Goal: Information Seeking & Learning: Learn about a topic

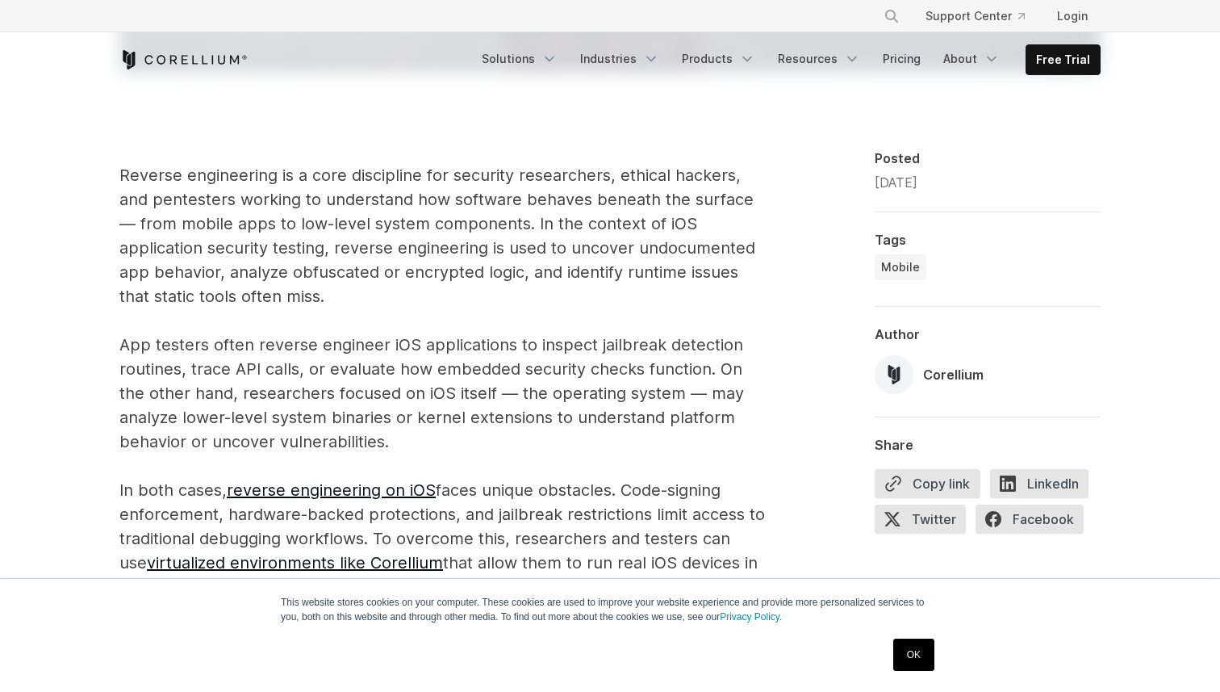
scroll to position [914, 0]
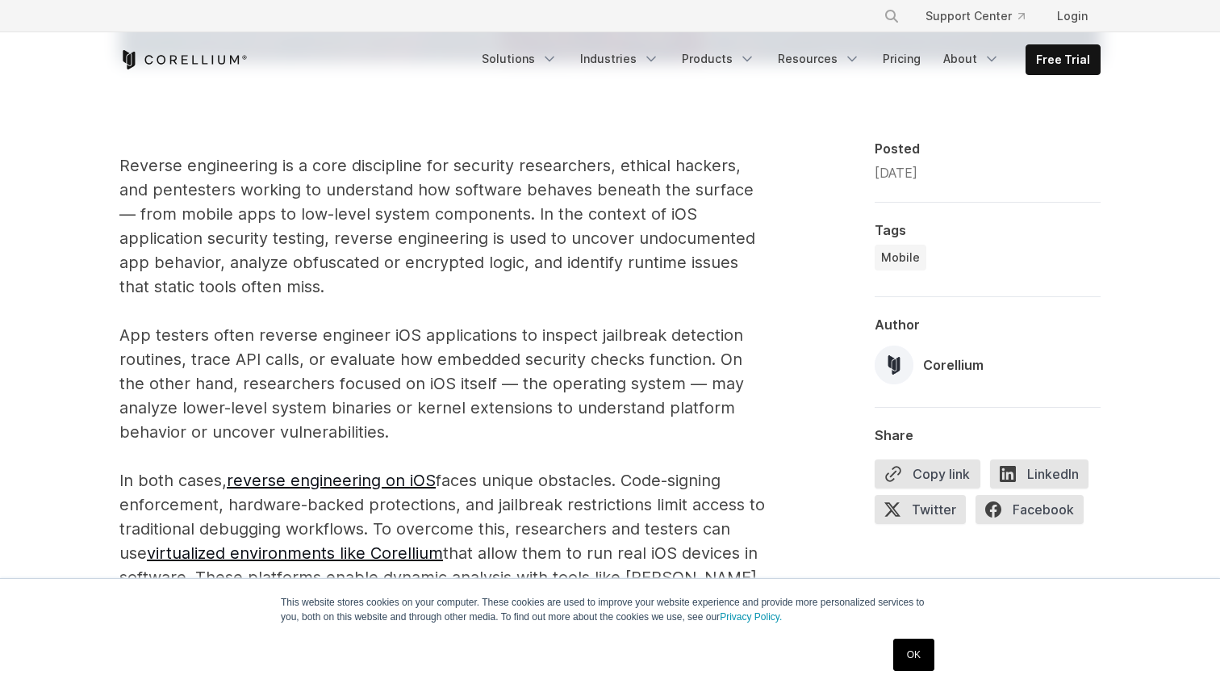
click at [397, 450] on p "Reverse engineering is a core discipline for security researchers, ethical hack…" at bounding box center [442, 383] width 646 height 460
click at [442, 458] on p "Reverse engineering is a core discipline for security researchers, ethical hack…" at bounding box center [442, 383] width 646 height 460
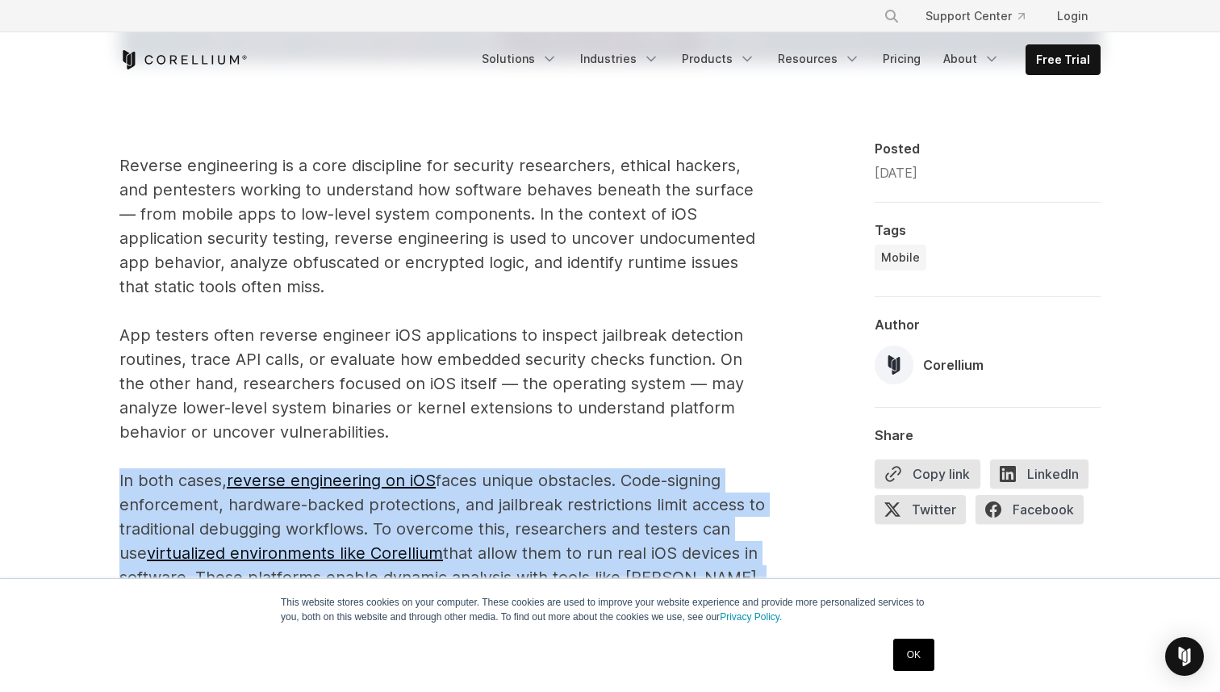
click at [442, 458] on p "Reverse engineering is a core discipline for security researchers, ethical hack…" at bounding box center [442, 383] width 646 height 460
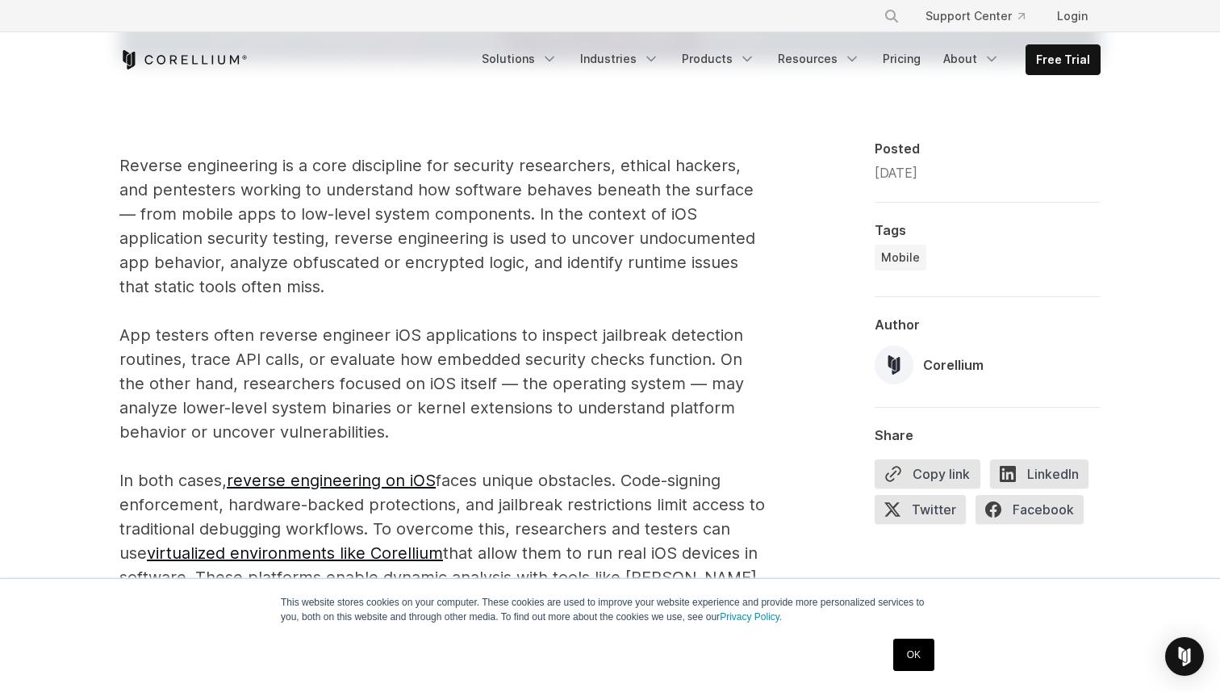
click at [466, 465] on p "Reverse engineering is a core discipline for security researchers, ethical hack…" at bounding box center [442, 383] width 646 height 460
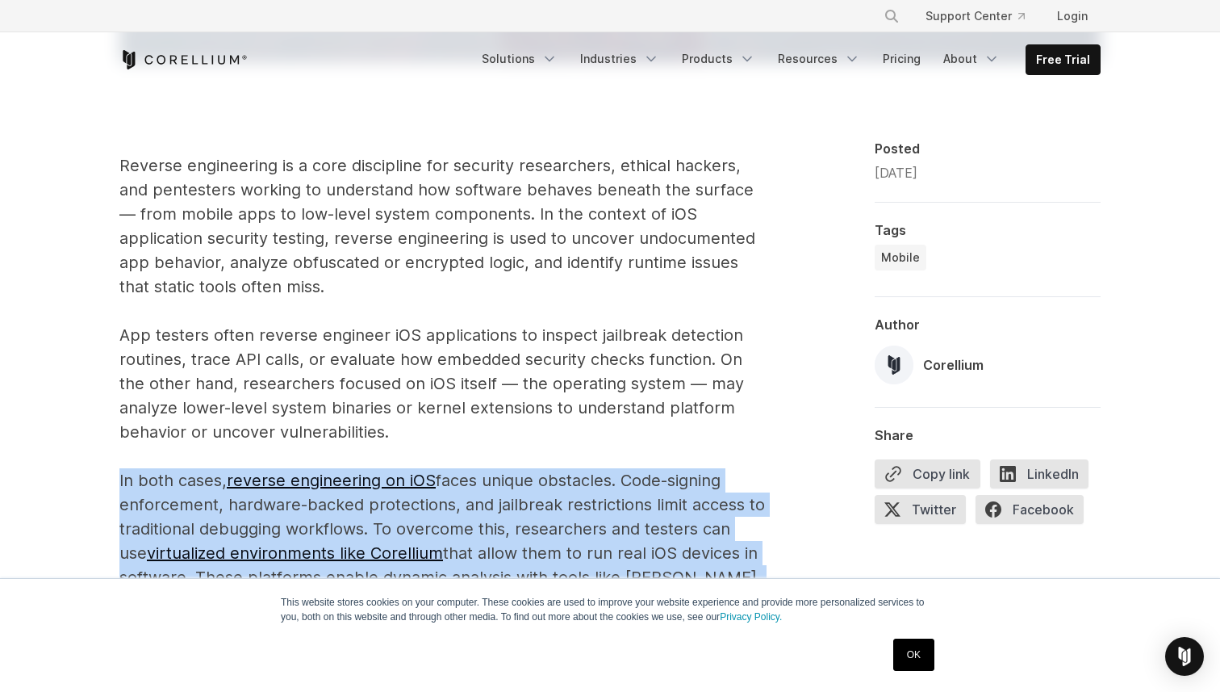
click at [466, 465] on p "Reverse engineering is a core discipline for security researchers, ethical hack…" at bounding box center [442, 383] width 646 height 460
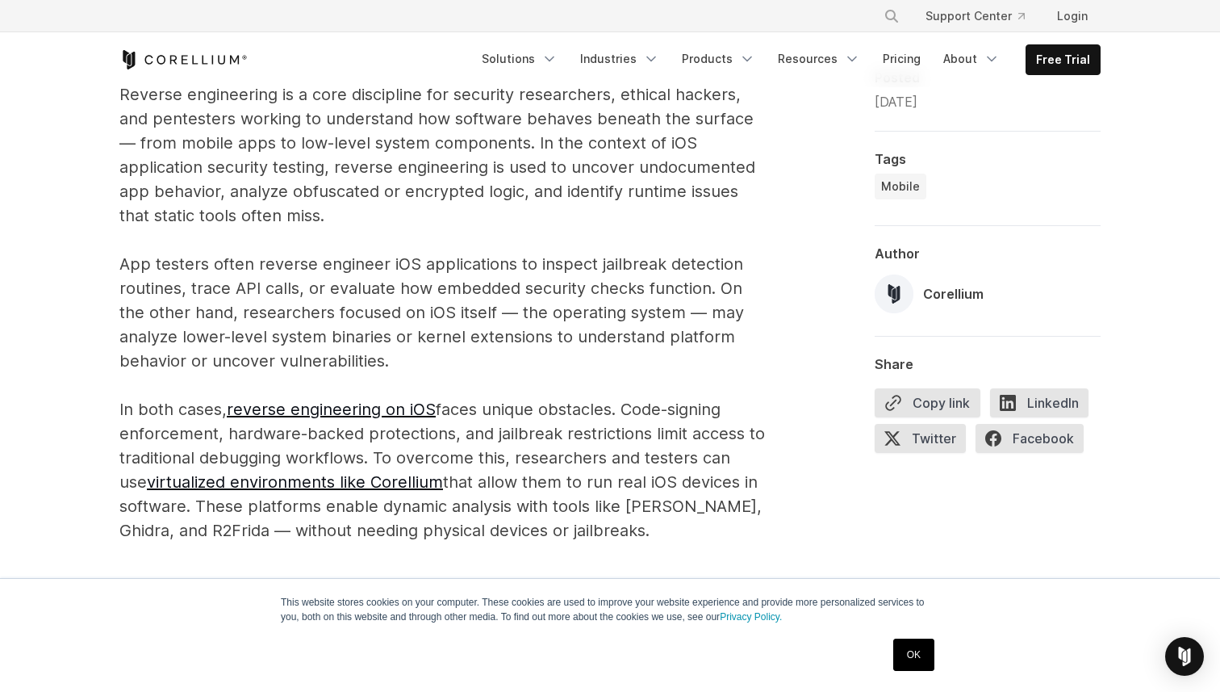
click at [454, 408] on p "Reverse engineering is a core discipline for security researchers, ethical hack…" at bounding box center [442, 312] width 646 height 460
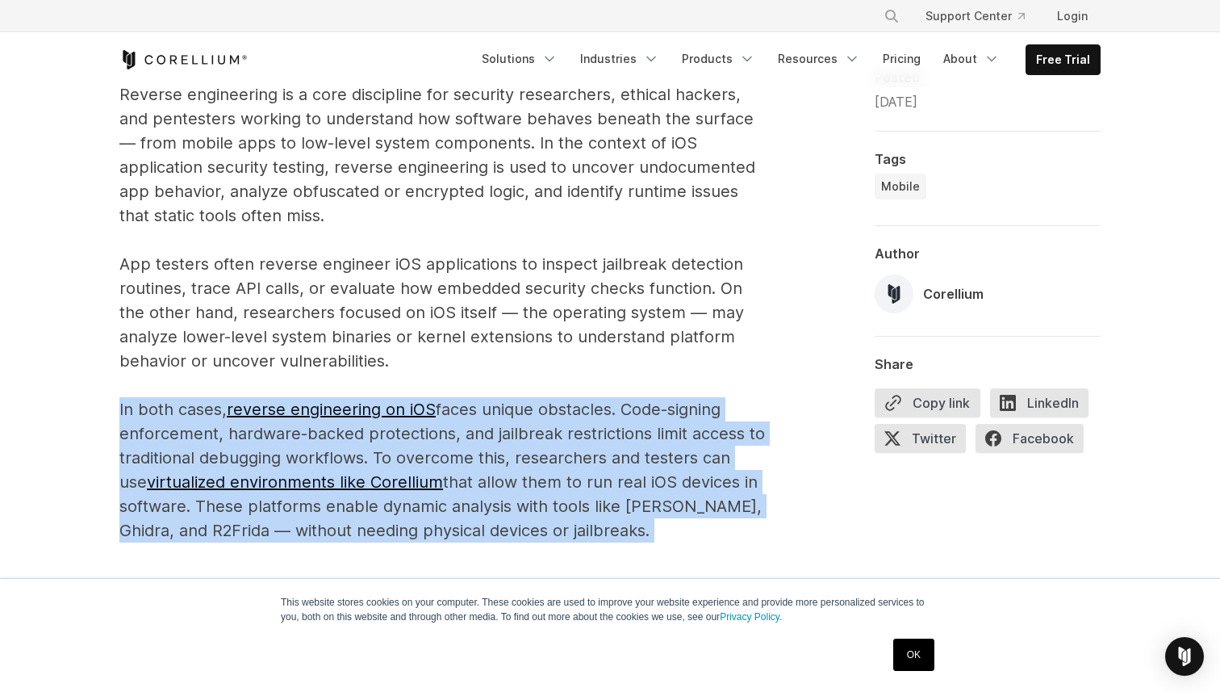
click at [454, 408] on p "Reverse engineering is a core discipline for security researchers, ethical hack…" at bounding box center [442, 312] width 646 height 460
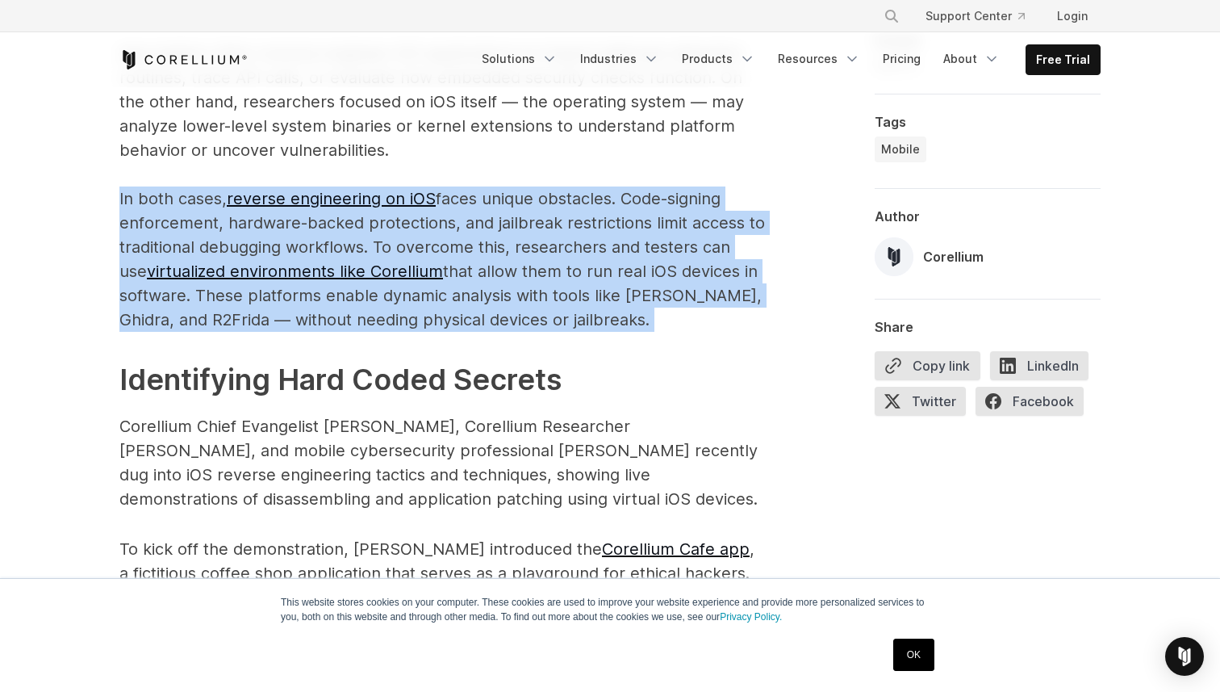
scroll to position [1348, 0]
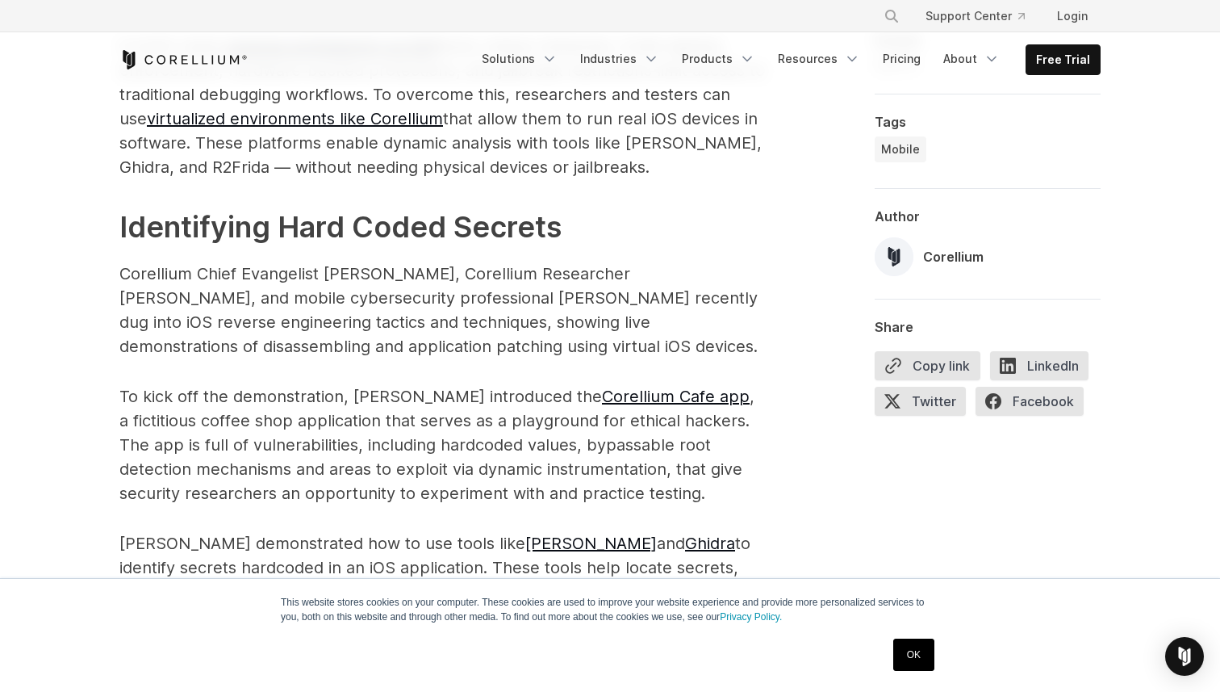
click at [408, 262] on p "Corellium Chief Evangelist [PERSON_NAME], Corellium Researcher [PERSON_NAME], a…" at bounding box center [442, 310] width 646 height 97
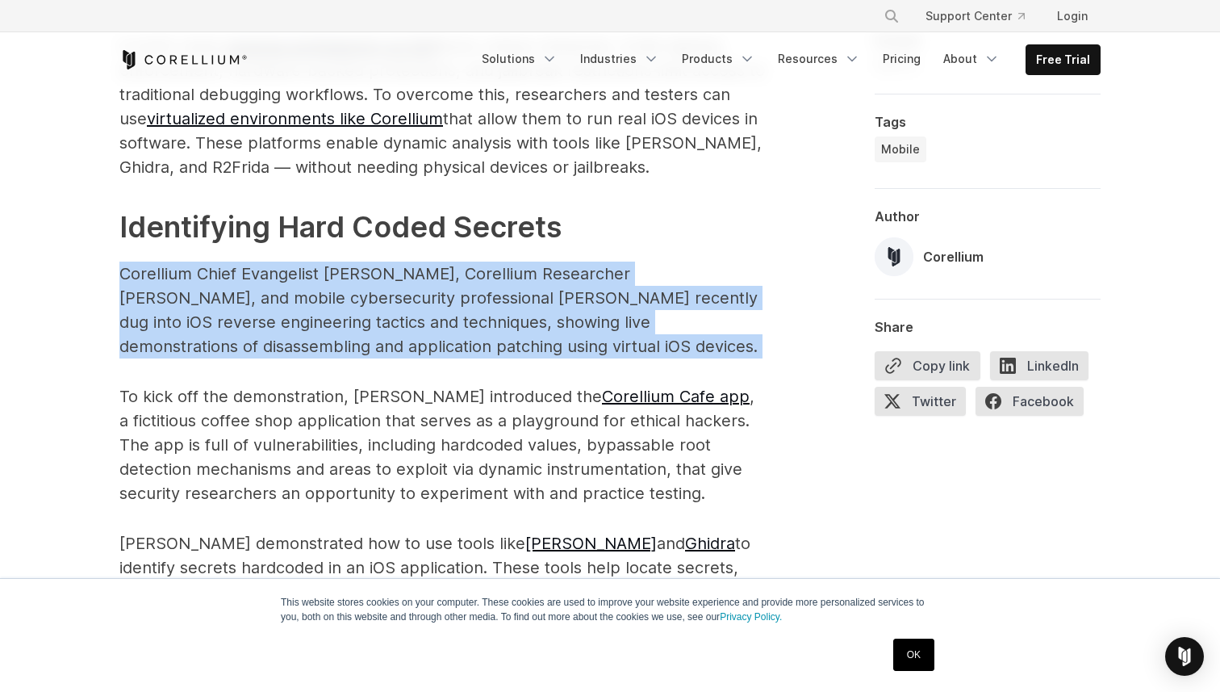
click at [408, 262] on p "Corellium Chief Evangelist [PERSON_NAME], Corellium Researcher [PERSON_NAME], a…" at bounding box center [442, 310] width 646 height 97
click at [432, 262] on p "Corellium Chief Evangelist [PERSON_NAME], Corellium Researcher [PERSON_NAME], a…" at bounding box center [442, 310] width 646 height 97
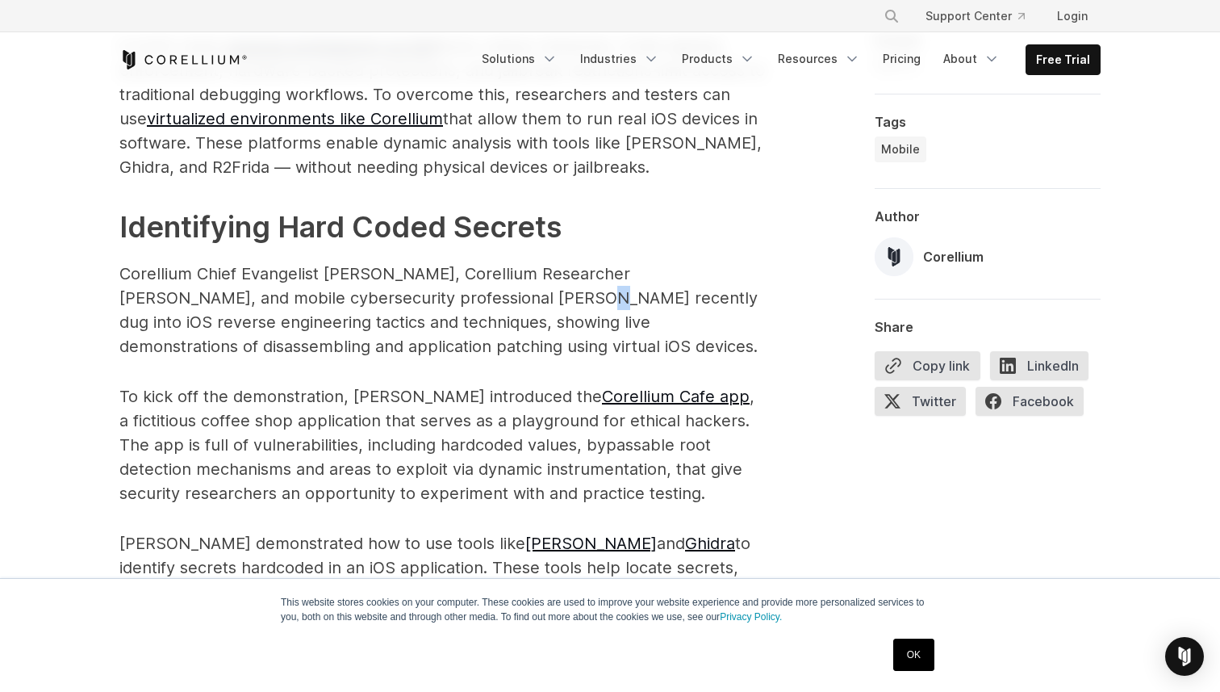
click at [432, 262] on p "Corellium Chief Evangelist [PERSON_NAME], Corellium Researcher [PERSON_NAME], a…" at bounding box center [442, 310] width 646 height 97
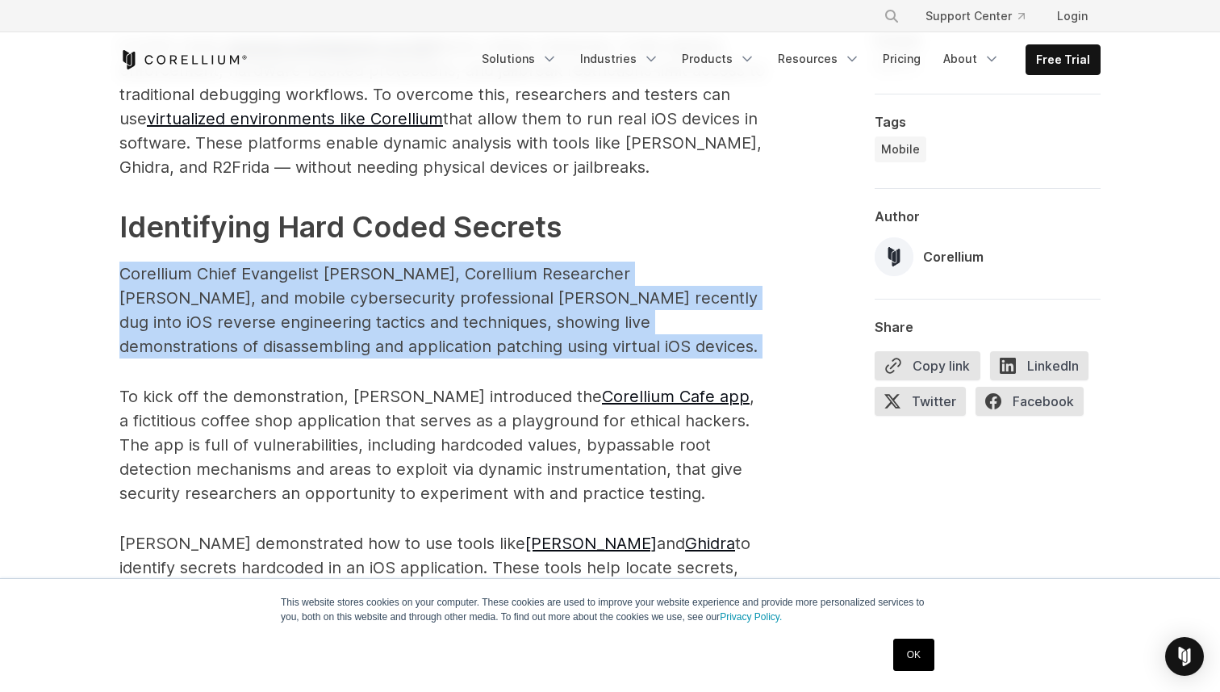
click at [432, 262] on p "Corellium Chief Evangelist [PERSON_NAME], Corellium Researcher [PERSON_NAME], a…" at bounding box center [442, 310] width 646 height 97
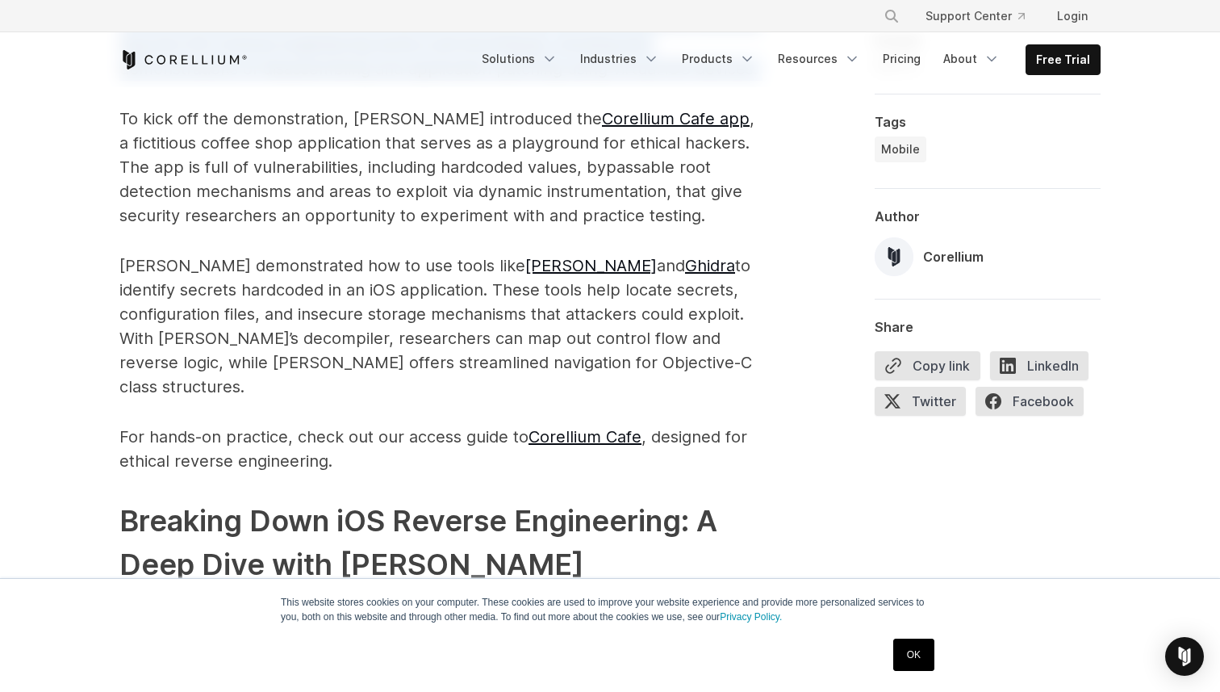
scroll to position [1691, 0]
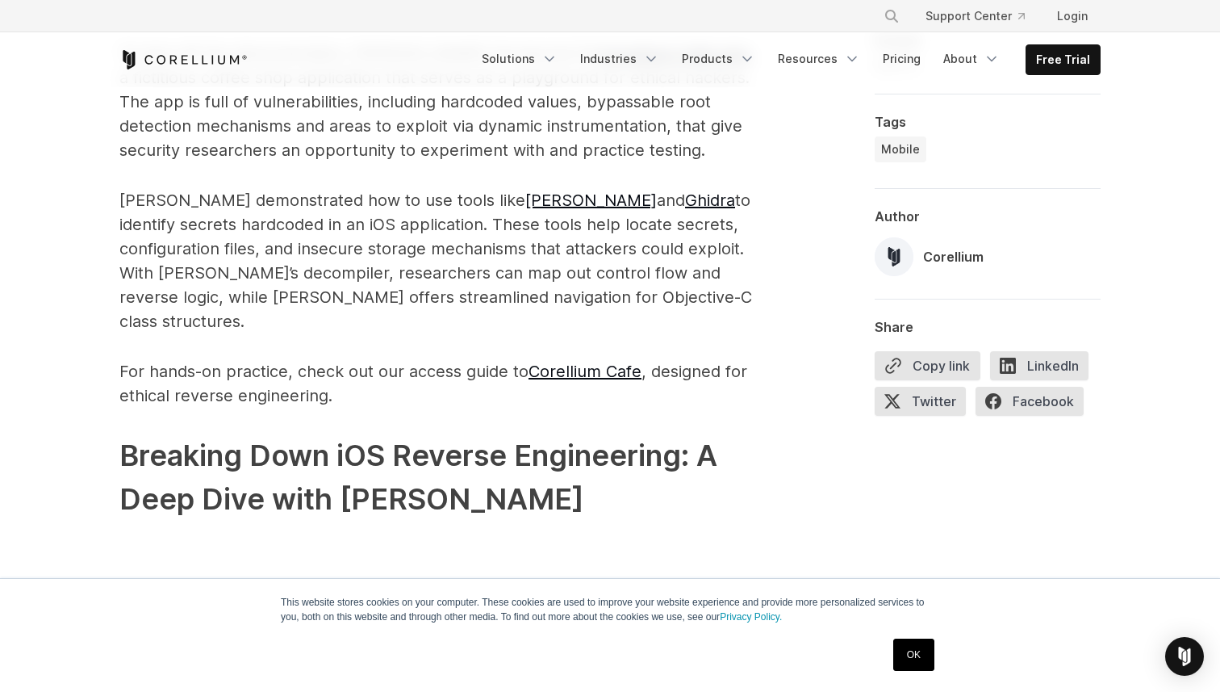
click at [406, 206] on p "[PERSON_NAME] demonstrated how to use tools like [PERSON_NAME] and [PERSON_NAME…" at bounding box center [442, 260] width 646 height 145
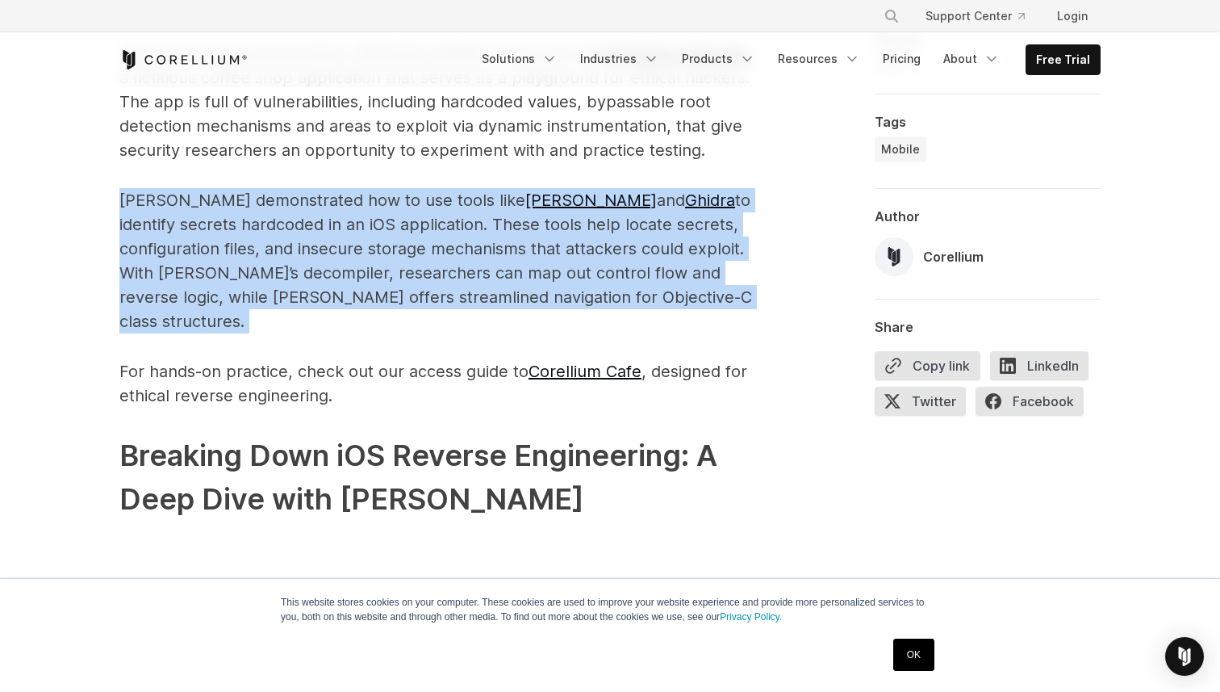
click at [406, 206] on p "[PERSON_NAME] demonstrated how to use tools like [PERSON_NAME] and [PERSON_NAME…" at bounding box center [442, 260] width 646 height 145
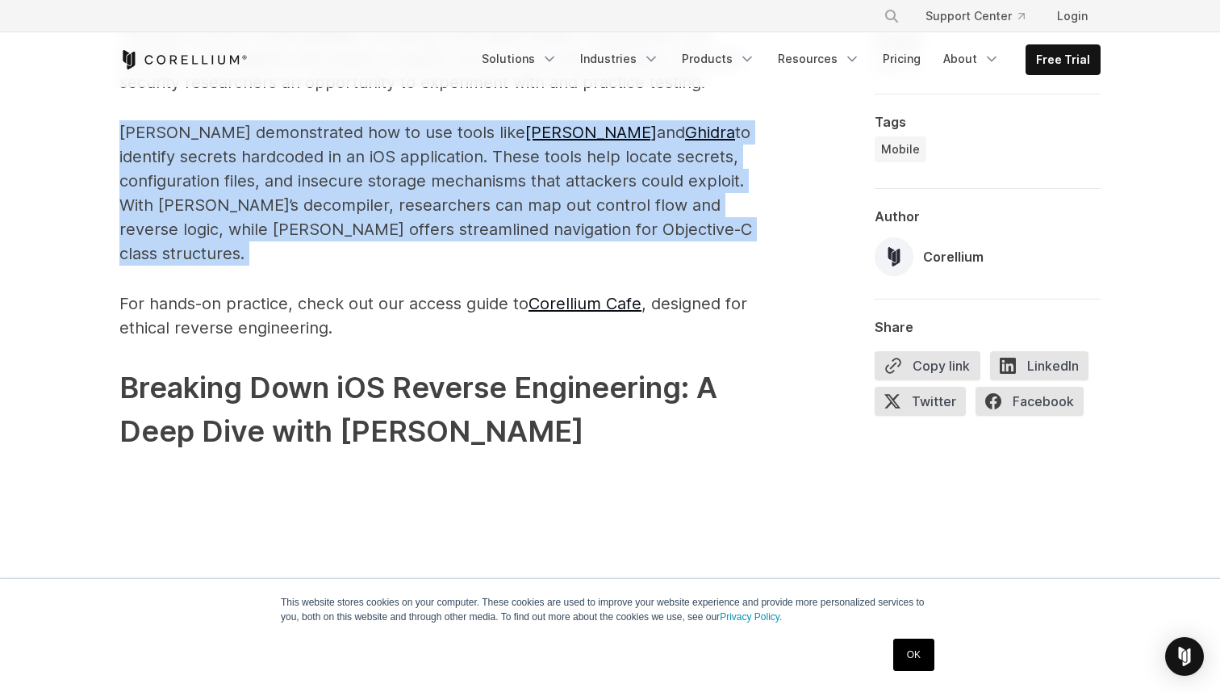
scroll to position [1587, 0]
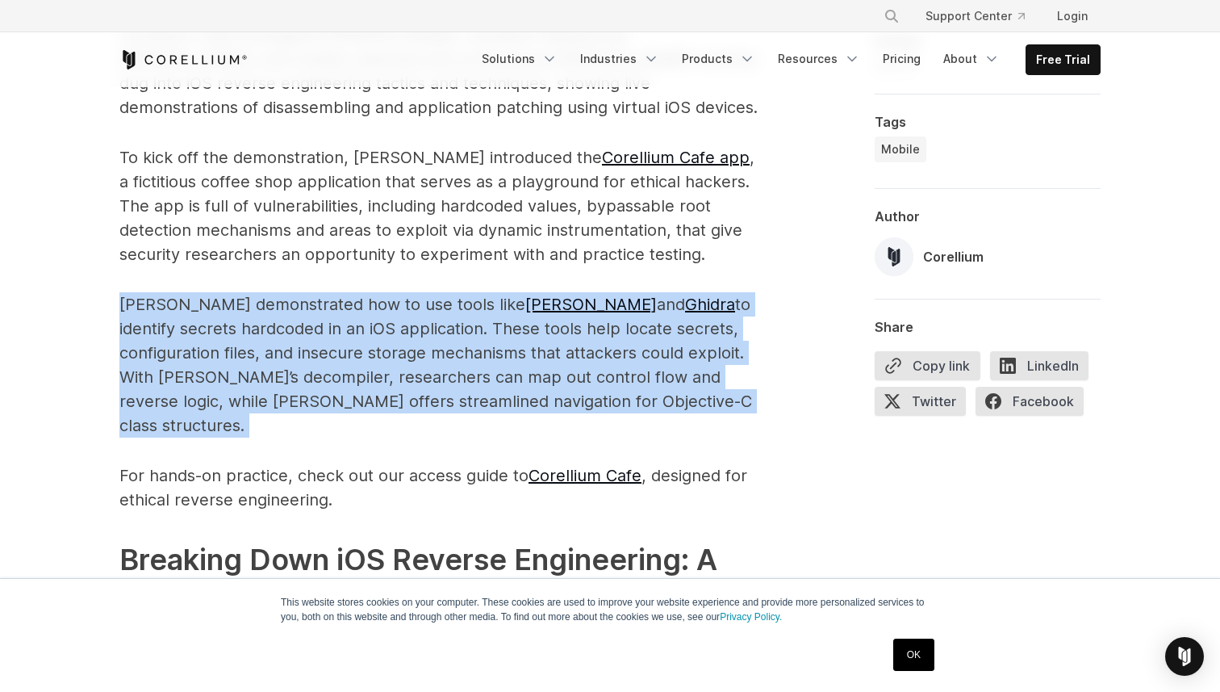
click at [425, 308] on p "[PERSON_NAME] demonstrated how to use tools like [PERSON_NAME] and [PERSON_NAME…" at bounding box center [442, 364] width 646 height 145
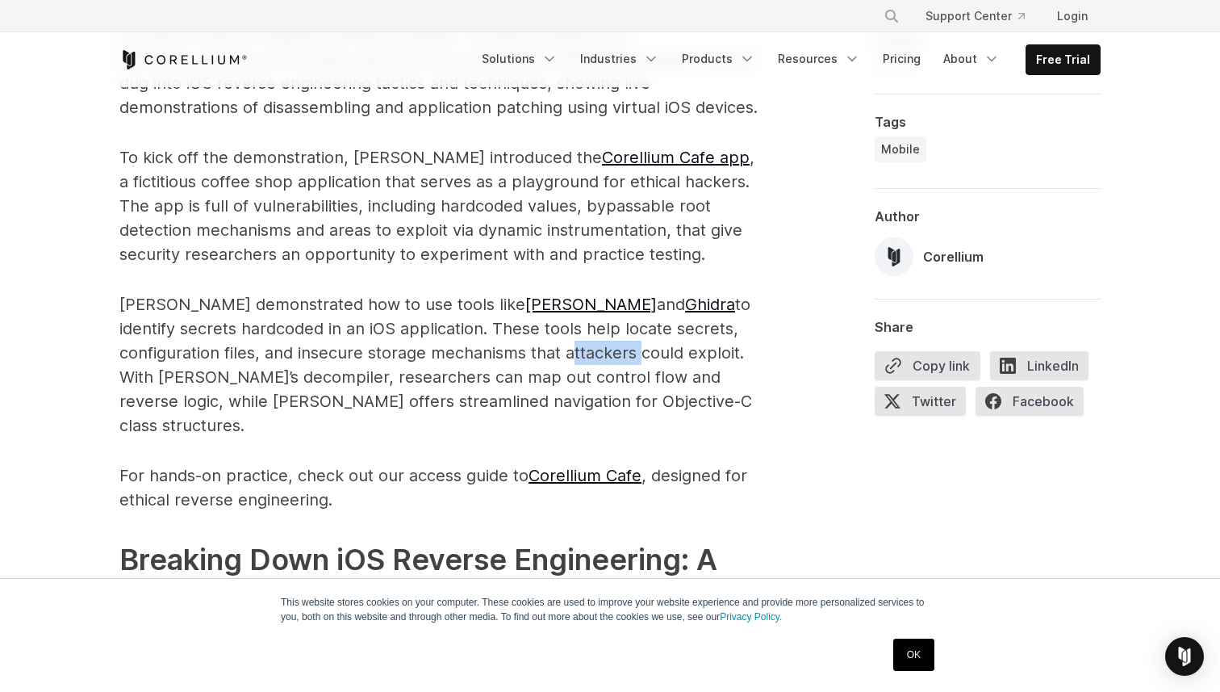
click at [425, 308] on p "[PERSON_NAME] demonstrated how to use tools like [PERSON_NAME] and [PERSON_NAME…" at bounding box center [442, 364] width 646 height 145
click at [387, 298] on p "[PERSON_NAME] demonstrated how to use tools like [PERSON_NAME] and [PERSON_NAME…" at bounding box center [442, 364] width 646 height 145
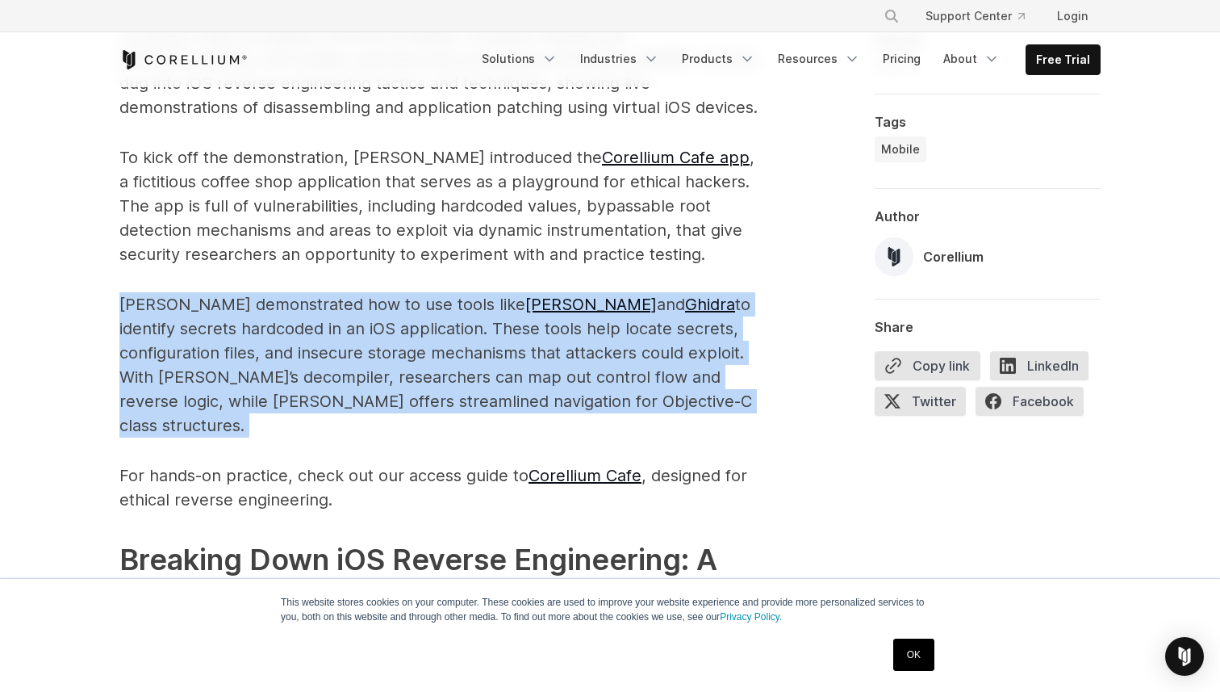
click at [387, 298] on p "[PERSON_NAME] demonstrated how to use tools like [PERSON_NAME] and [PERSON_NAME…" at bounding box center [442, 364] width 646 height 145
click at [214, 292] on p "[PERSON_NAME] demonstrated how to use tools like [PERSON_NAME] and [PERSON_NAME…" at bounding box center [442, 364] width 646 height 145
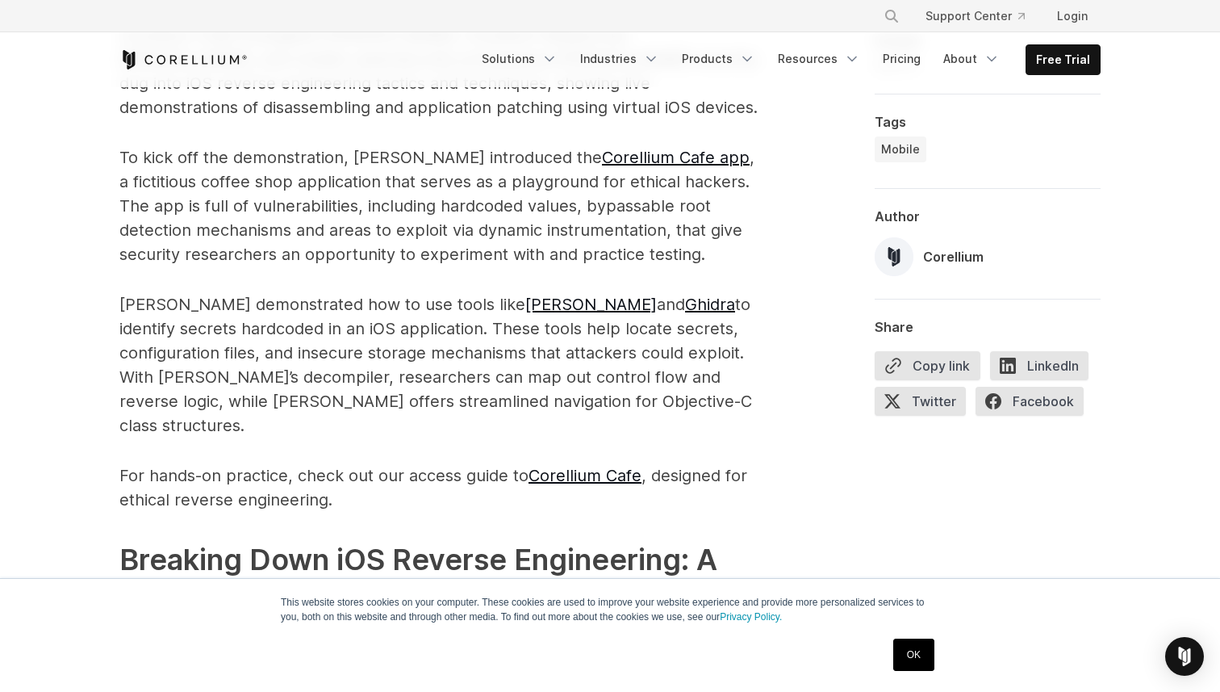
click at [422, 292] on p "[PERSON_NAME] demonstrated how to use tools like [PERSON_NAME] and [PERSON_NAME…" at bounding box center [442, 364] width 646 height 145
drag, startPoint x: 204, startPoint y: 284, endPoint x: 308, endPoint y: 283, distance: 103.3
click at [308, 292] on p "[PERSON_NAME] demonstrated how to use tools like [PERSON_NAME] and [PERSON_NAME…" at bounding box center [442, 364] width 646 height 145
click at [332, 292] on p "[PERSON_NAME] demonstrated how to use tools like [PERSON_NAME] and [PERSON_NAME…" at bounding box center [442, 364] width 646 height 145
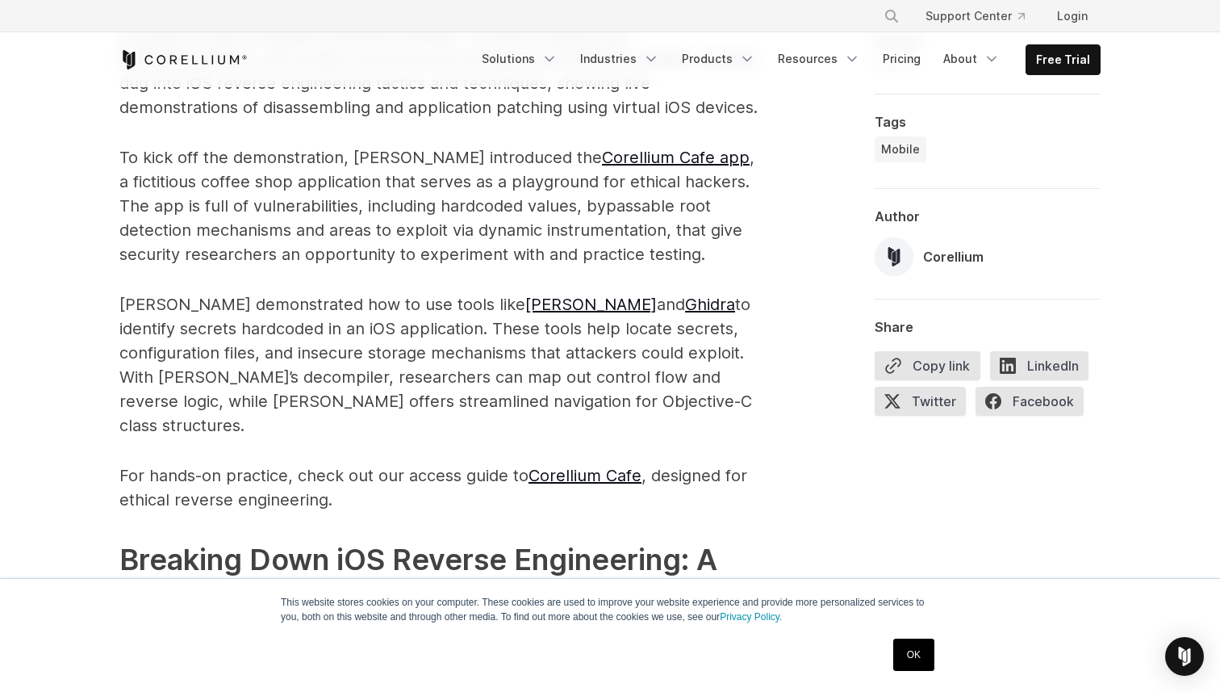
click at [375, 292] on p "[PERSON_NAME] demonstrated how to use tools like [PERSON_NAME] and [PERSON_NAME…" at bounding box center [442, 364] width 646 height 145
click at [411, 292] on p "[PERSON_NAME] demonstrated how to use tools like [PERSON_NAME] and [PERSON_NAME…" at bounding box center [442, 364] width 646 height 145
drag, startPoint x: 375, startPoint y: 280, endPoint x: 477, endPoint y: 296, distance: 103.0
click at [477, 296] on p "[PERSON_NAME] demonstrated how to use tools like [PERSON_NAME] and [PERSON_NAME…" at bounding box center [442, 364] width 646 height 145
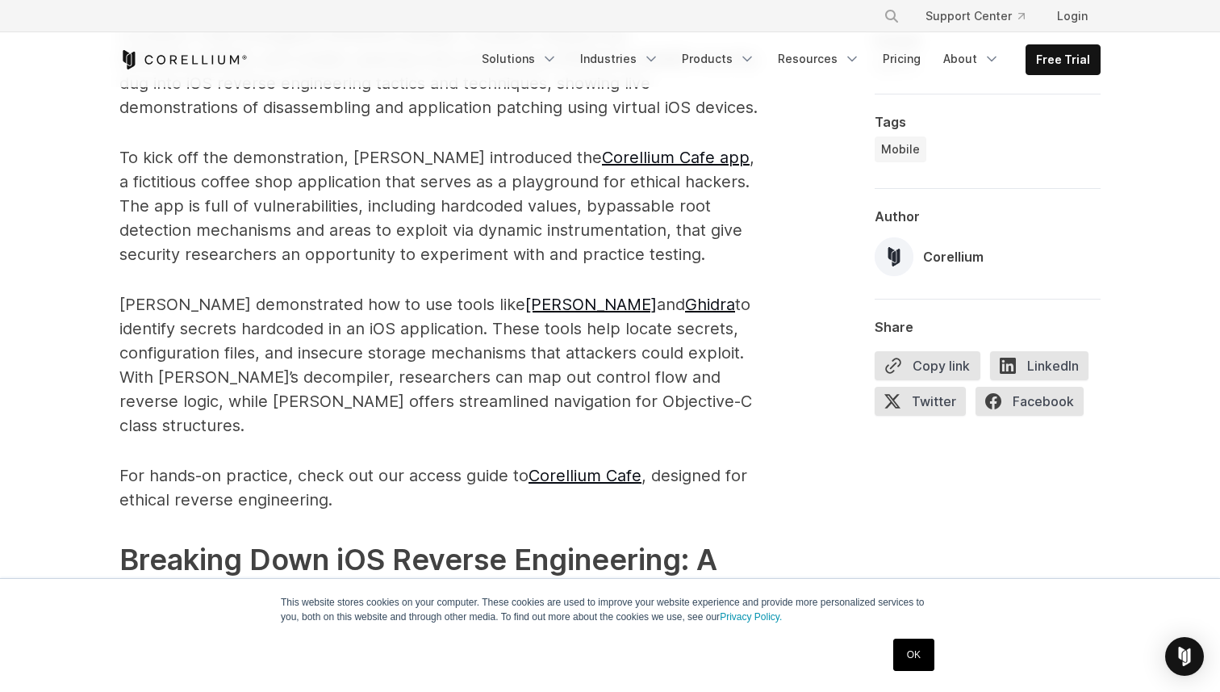
click at [509, 297] on p "[PERSON_NAME] demonstrated how to use tools like [PERSON_NAME] and [PERSON_NAME…" at bounding box center [442, 364] width 646 height 145
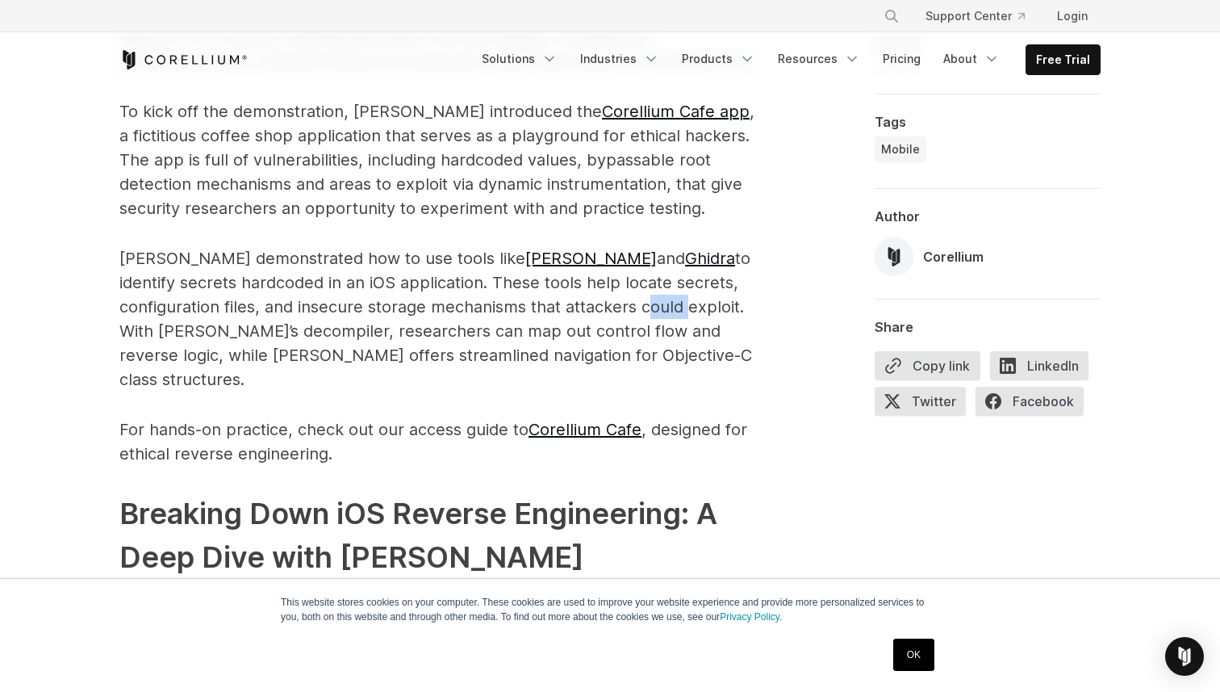
scroll to position [1636, 0]
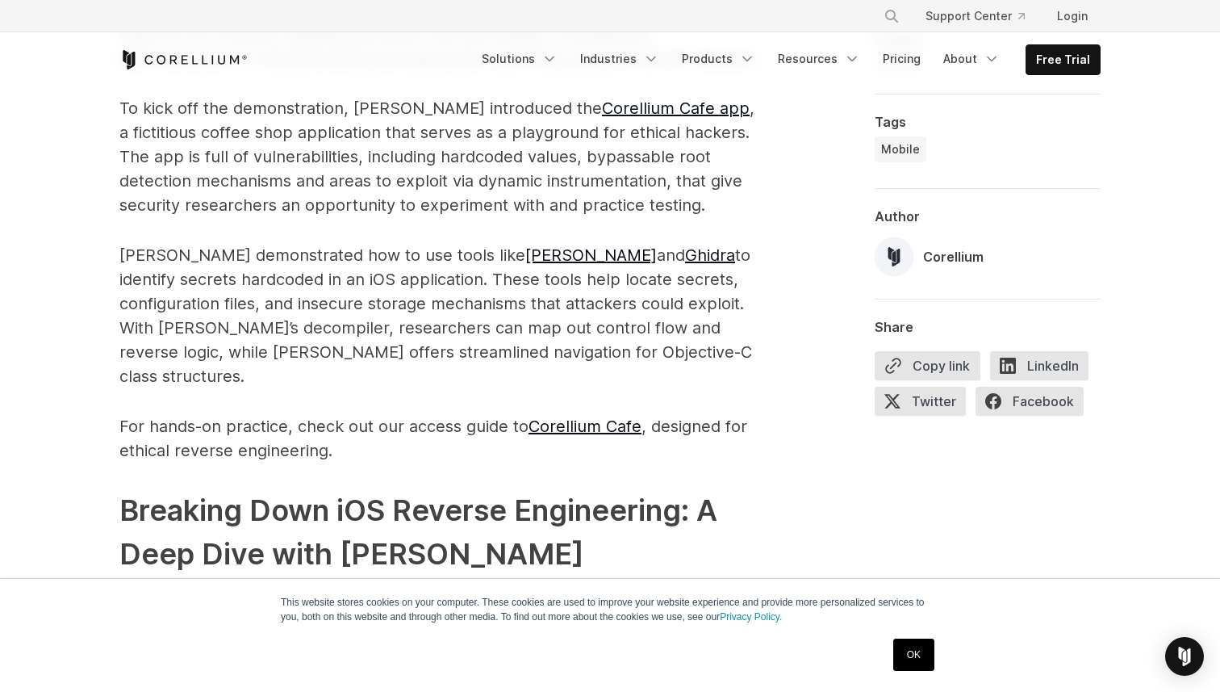
click at [432, 255] on p "[PERSON_NAME] demonstrated how to use tools like [PERSON_NAME] and [PERSON_NAME…" at bounding box center [442, 315] width 646 height 145
drag, startPoint x: 149, startPoint y: 257, endPoint x: 295, endPoint y: 256, distance: 146.1
click at [295, 256] on p "[PERSON_NAME] demonstrated how to use tools like [PERSON_NAME] and [PERSON_NAME…" at bounding box center [442, 315] width 646 height 145
click at [333, 255] on p "[PERSON_NAME] demonstrated how to use tools like [PERSON_NAME] and [PERSON_NAME…" at bounding box center [442, 315] width 646 height 145
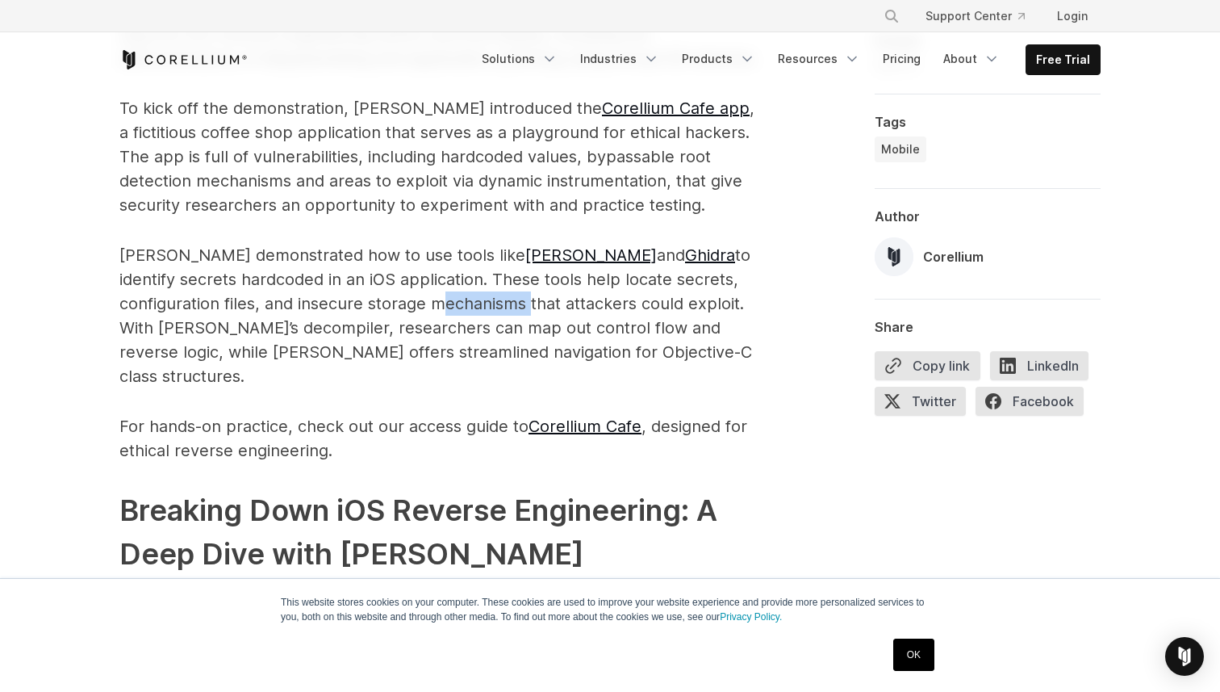
click at [333, 255] on p "[PERSON_NAME] demonstrated how to use tools like [PERSON_NAME] and [PERSON_NAME…" at bounding box center [442, 315] width 646 height 145
click at [425, 247] on p "[PERSON_NAME] demonstrated how to use tools like [PERSON_NAME] and [PERSON_NAME…" at bounding box center [442, 315] width 646 height 145
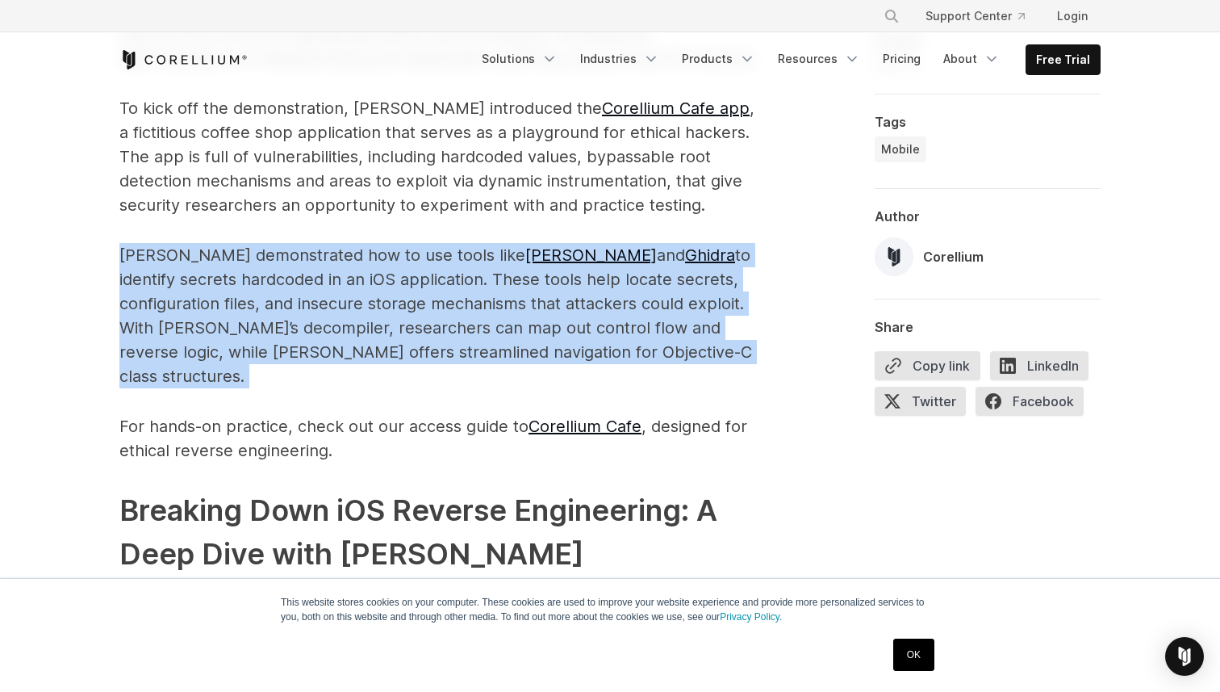
click at [425, 247] on p "[PERSON_NAME] demonstrated how to use tools like [PERSON_NAME] and [PERSON_NAME…" at bounding box center [442, 315] width 646 height 145
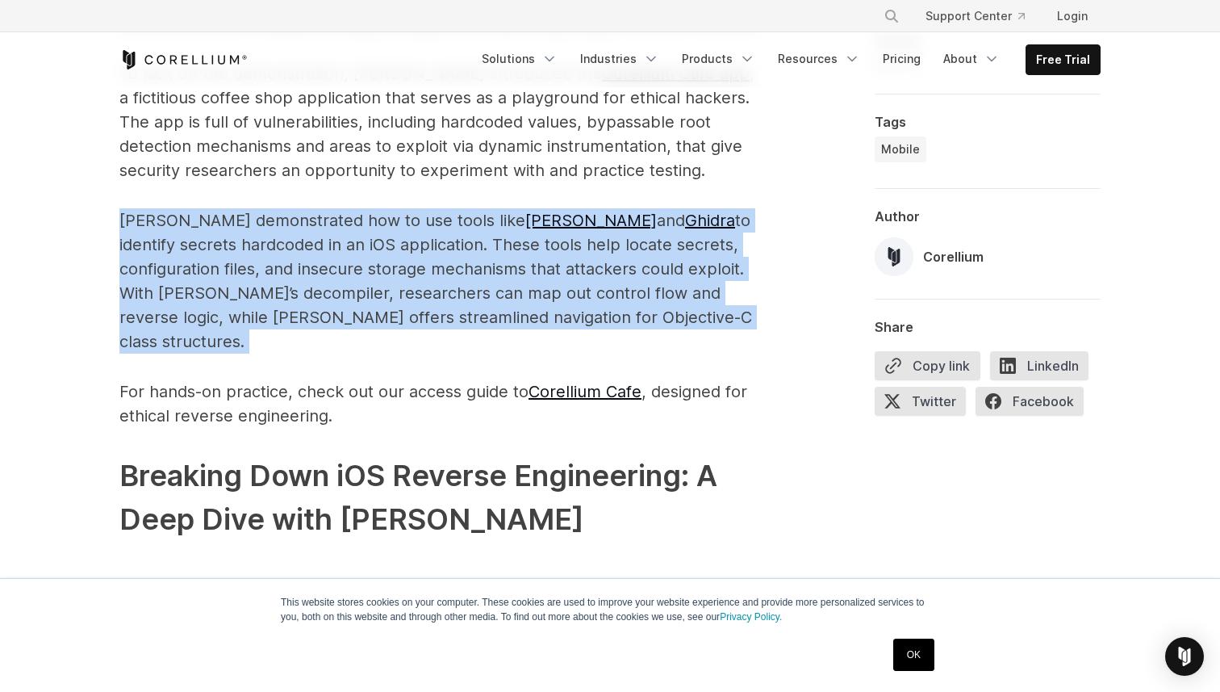
scroll to position [1676, 0]
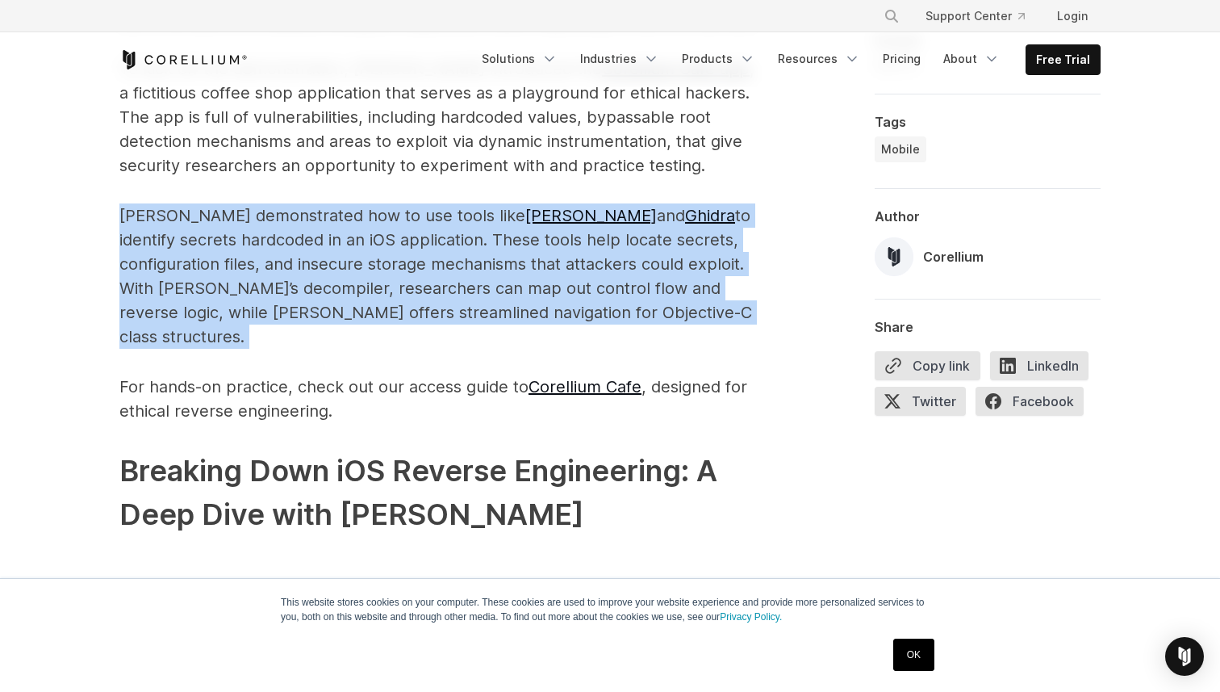
click at [405, 204] on p "[PERSON_NAME] demonstrated how to use tools like [PERSON_NAME] and [PERSON_NAME…" at bounding box center [442, 275] width 646 height 145
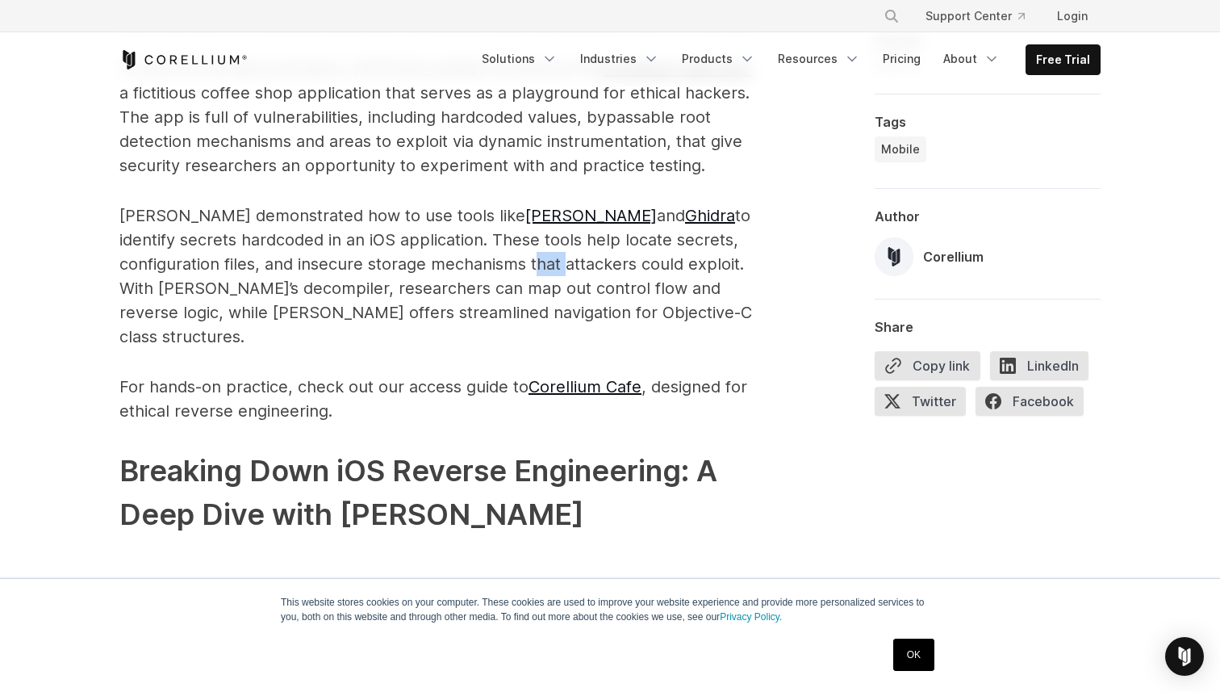
click at [405, 204] on p "[PERSON_NAME] demonstrated how to use tools like [PERSON_NAME] and [PERSON_NAME…" at bounding box center [442, 275] width 646 height 145
click at [445, 204] on p "[PERSON_NAME] demonstrated how to use tools like [PERSON_NAME] and [PERSON_NAME…" at bounding box center [442, 275] width 646 height 145
click at [406, 203] on p "[PERSON_NAME] demonstrated how to use tools like [PERSON_NAME] and [PERSON_NAME…" at bounding box center [442, 275] width 646 height 145
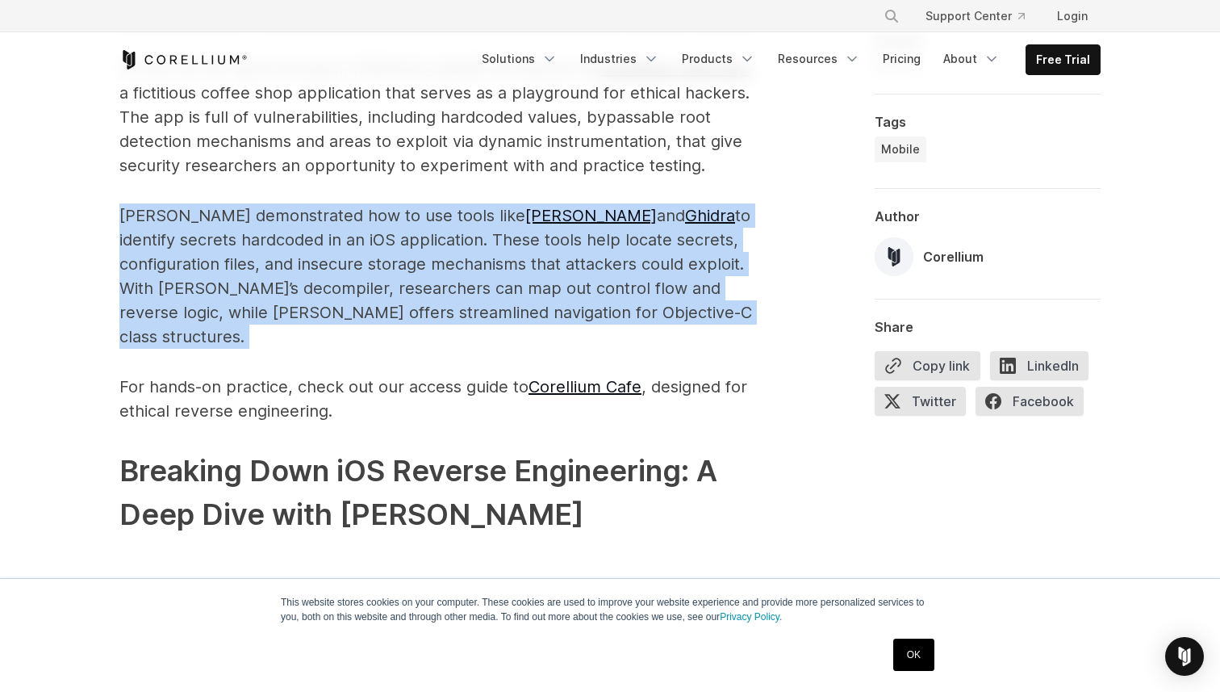
click at [406, 203] on p "[PERSON_NAME] demonstrated how to use tools like [PERSON_NAME] and [PERSON_NAME…" at bounding box center [442, 275] width 646 height 145
click at [396, 207] on p "[PERSON_NAME] demonstrated how to use tools like [PERSON_NAME] and [PERSON_NAME…" at bounding box center [442, 275] width 646 height 145
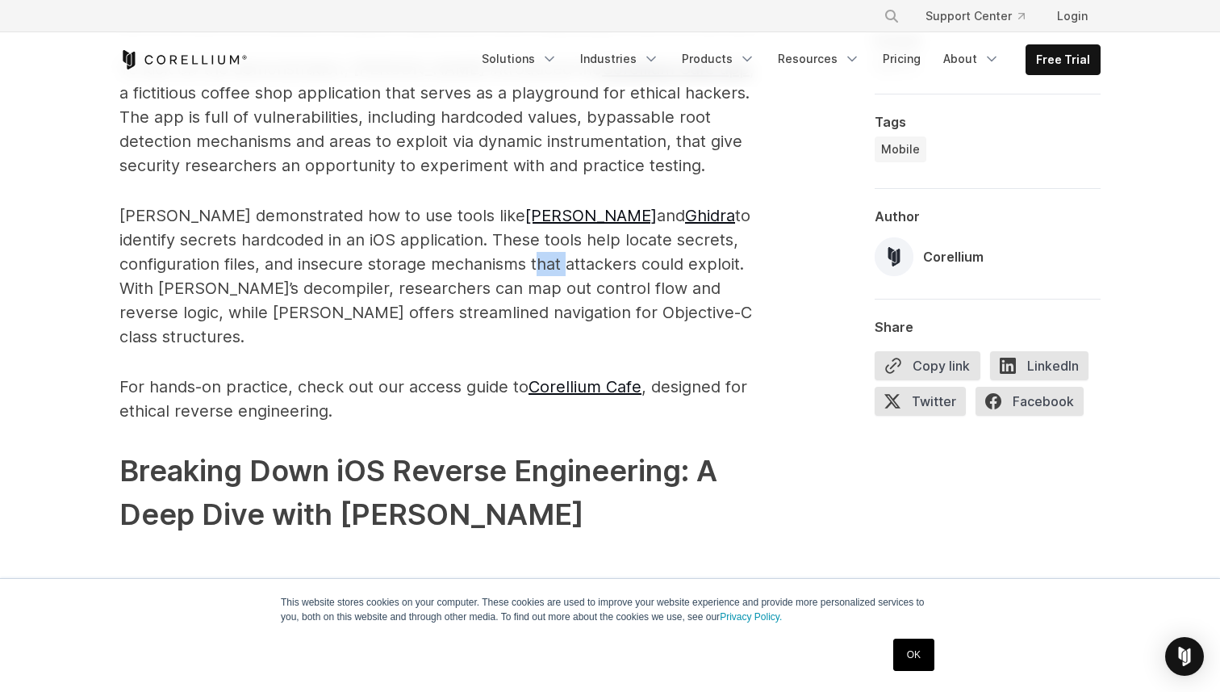
click at [396, 207] on p "[PERSON_NAME] demonstrated how to use tools like [PERSON_NAME] and [PERSON_NAME…" at bounding box center [442, 275] width 646 height 145
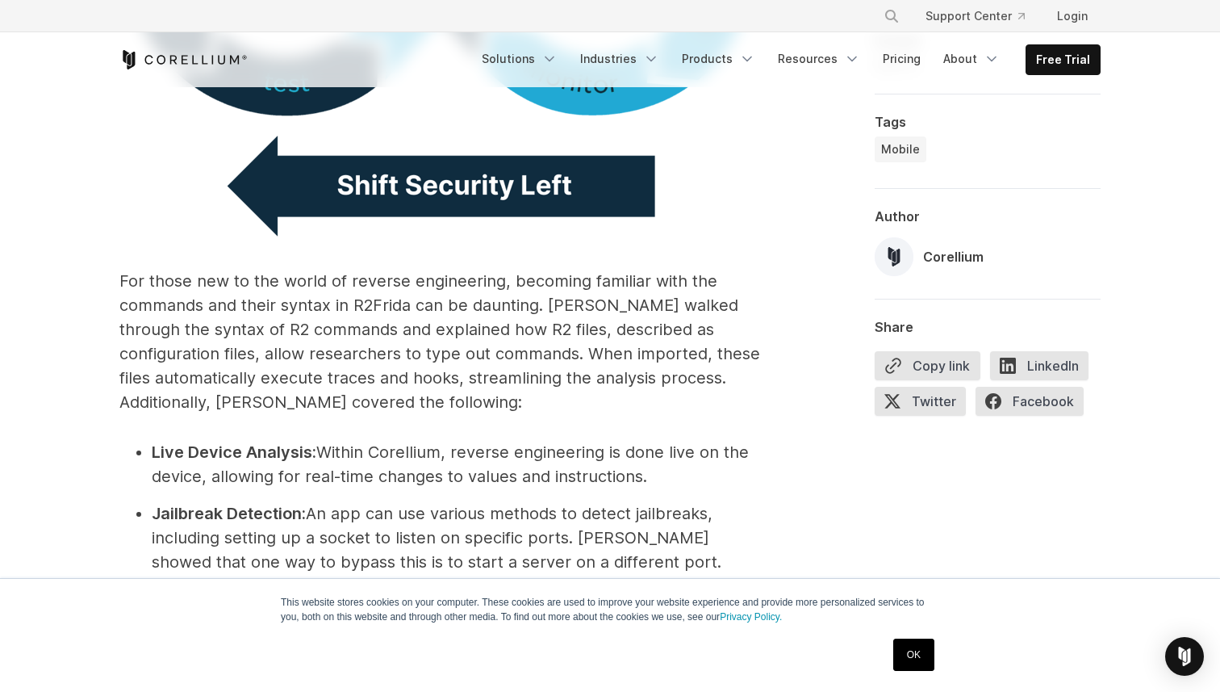
scroll to position [3250, 0]
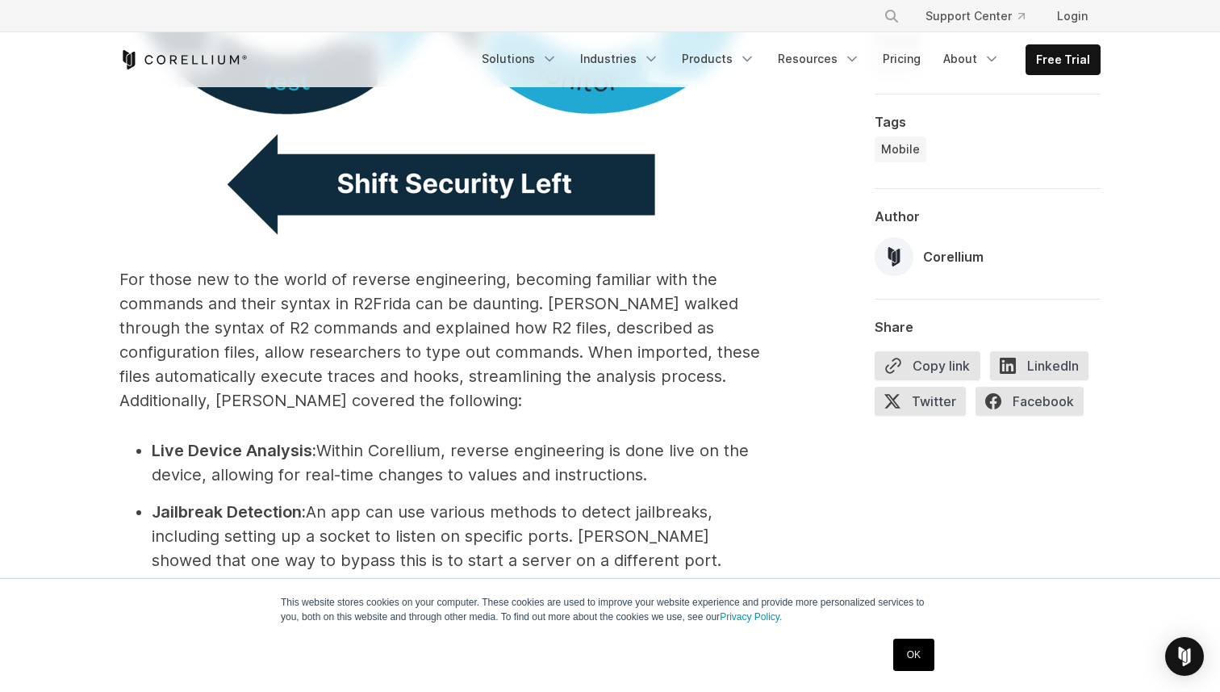
click at [421, 267] on p "For those new to the world of reverse engineering, becoming familiar with the c…" at bounding box center [442, 339] width 646 height 145
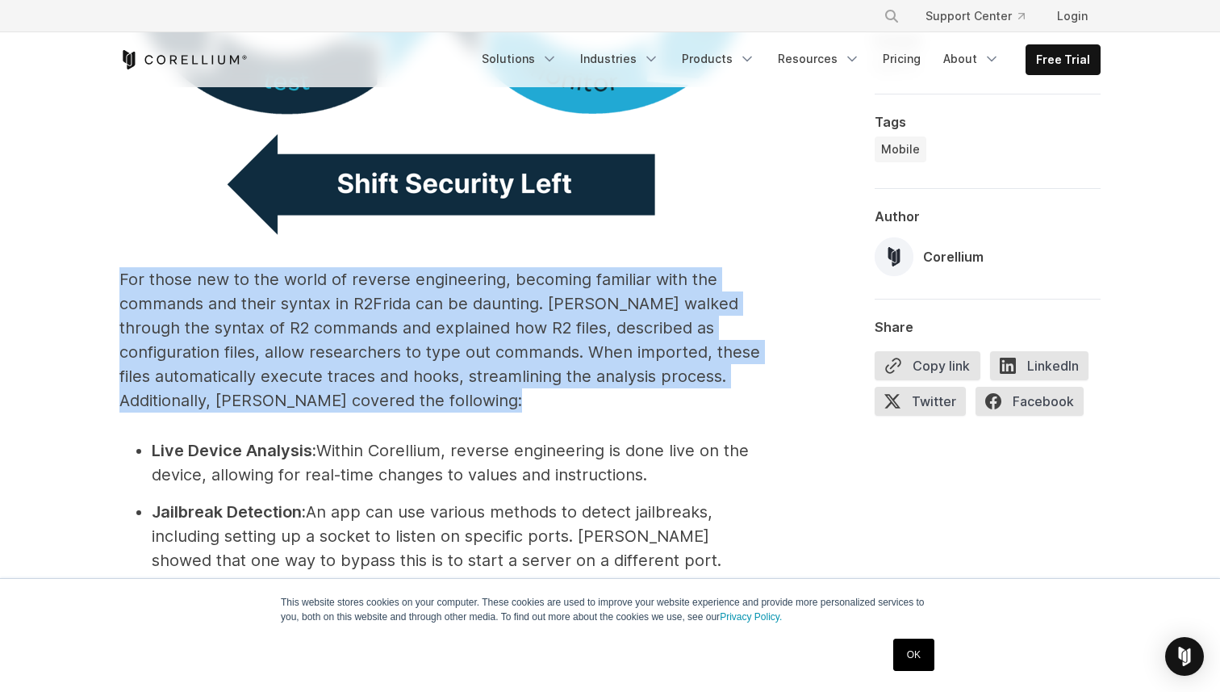
click at [421, 267] on p "For those new to the world of reverse engineering, becoming familiar with the c…" at bounding box center [442, 339] width 646 height 145
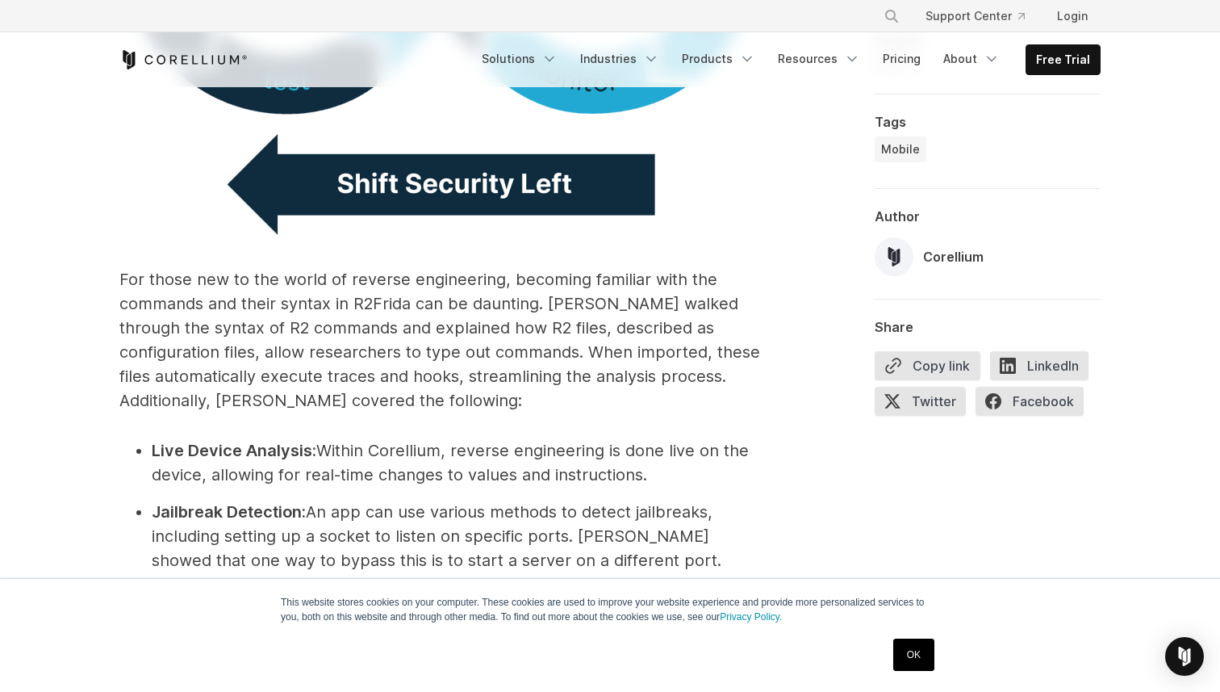
click at [444, 267] on p "For those new to the world of reverse engineering, becoming familiar with the c…" at bounding box center [442, 339] width 646 height 145
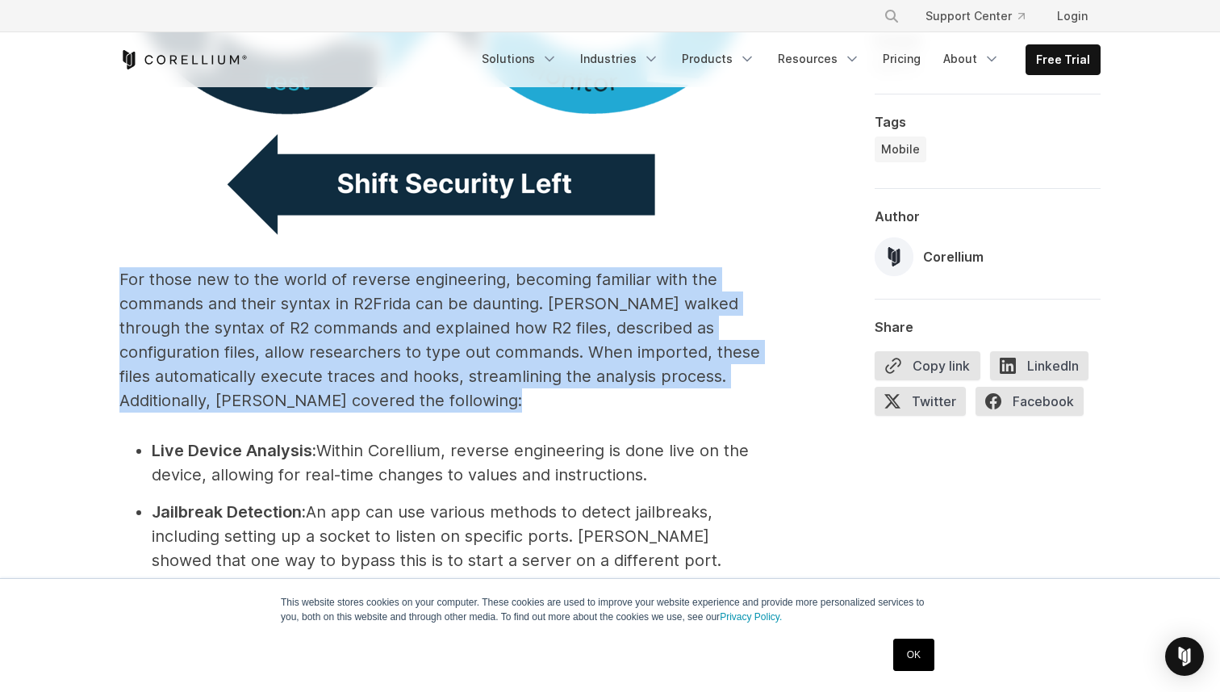
click at [444, 267] on p "For those new to the world of reverse engineering, becoming familiar with the c…" at bounding box center [442, 339] width 646 height 145
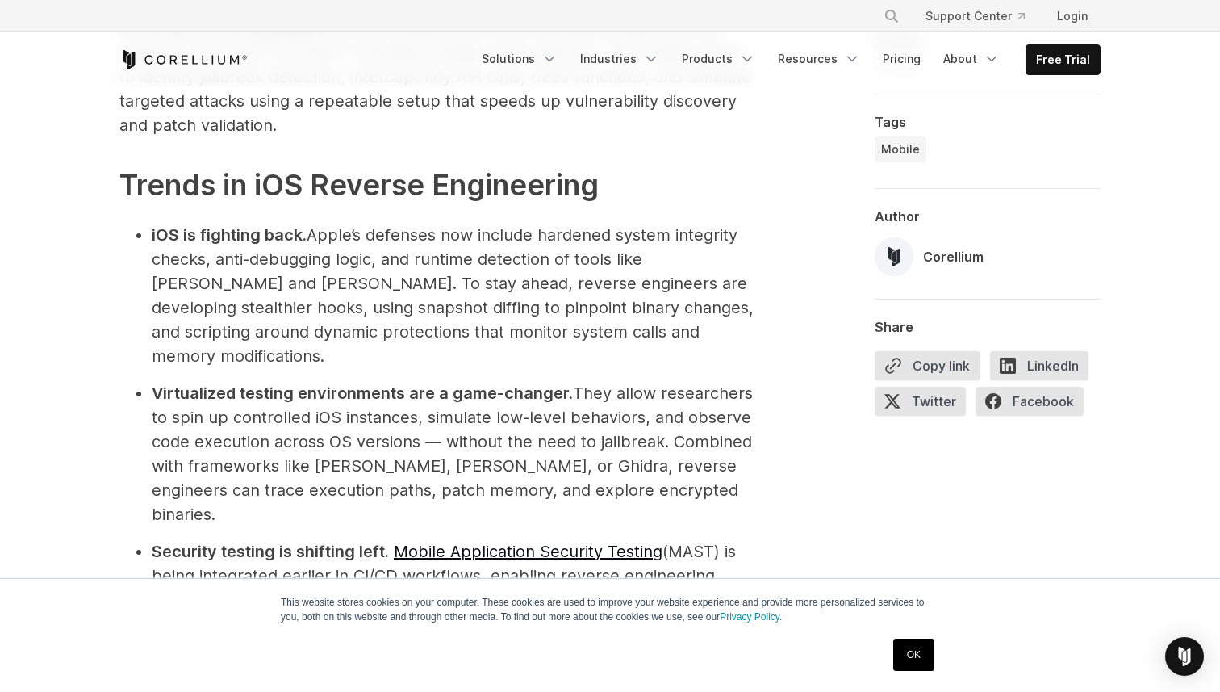
scroll to position [4743, 0]
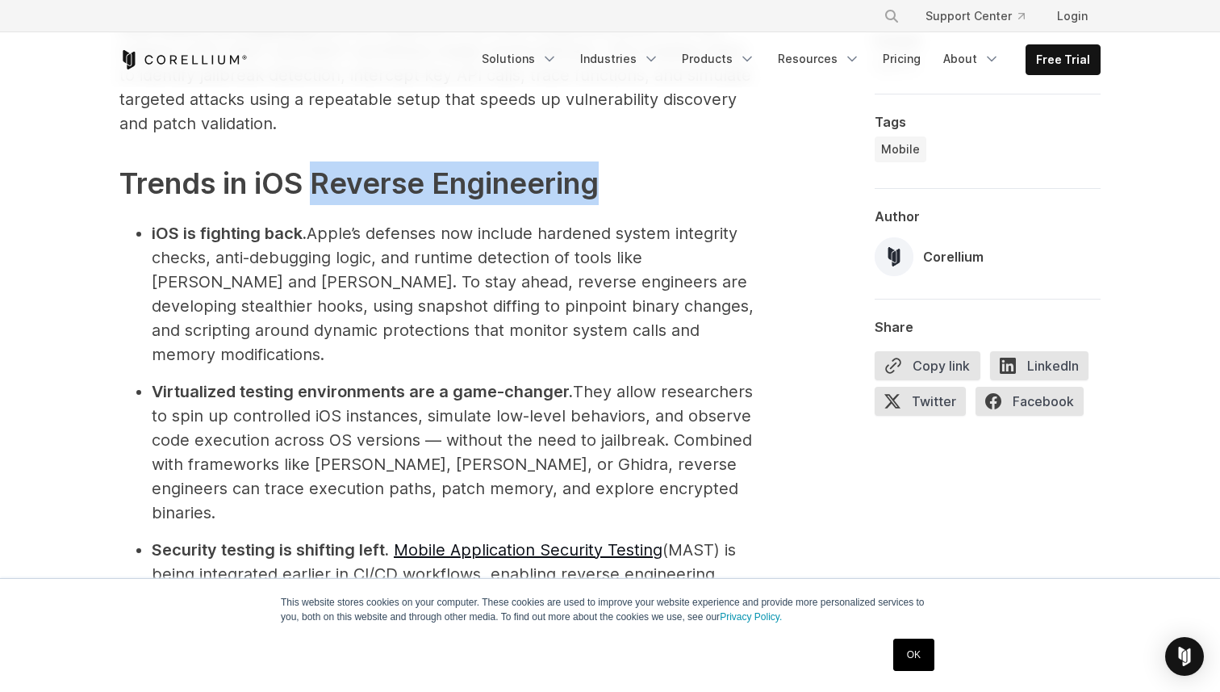
drag, startPoint x: 312, startPoint y: 108, endPoint x: 604, endPoint y: 117, distance: 291.5
click at [603, 161] on h2 "Trends in iOS Reverse Engineering" at bounding box center [442, 183] width 646 height 44
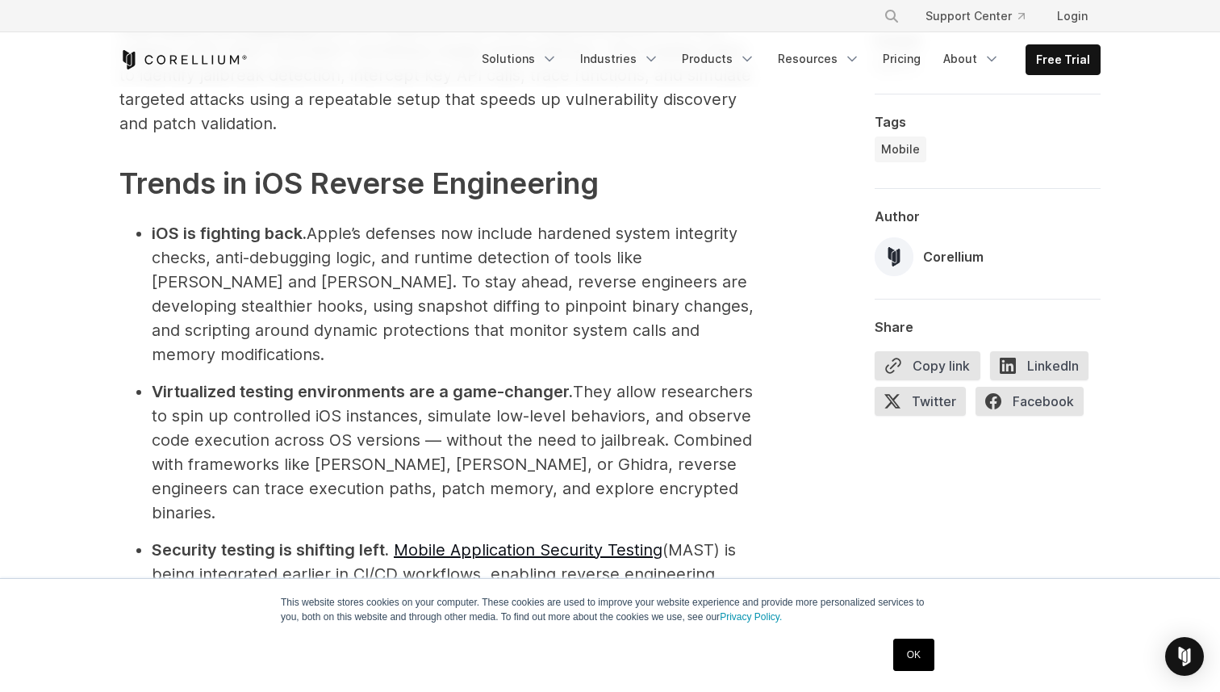
click at [401, 221] on li "iOS is fighting back. Apple’s defenses now include hardened system integrity ch…" at bounding box center [458, 293] width 613 height 145
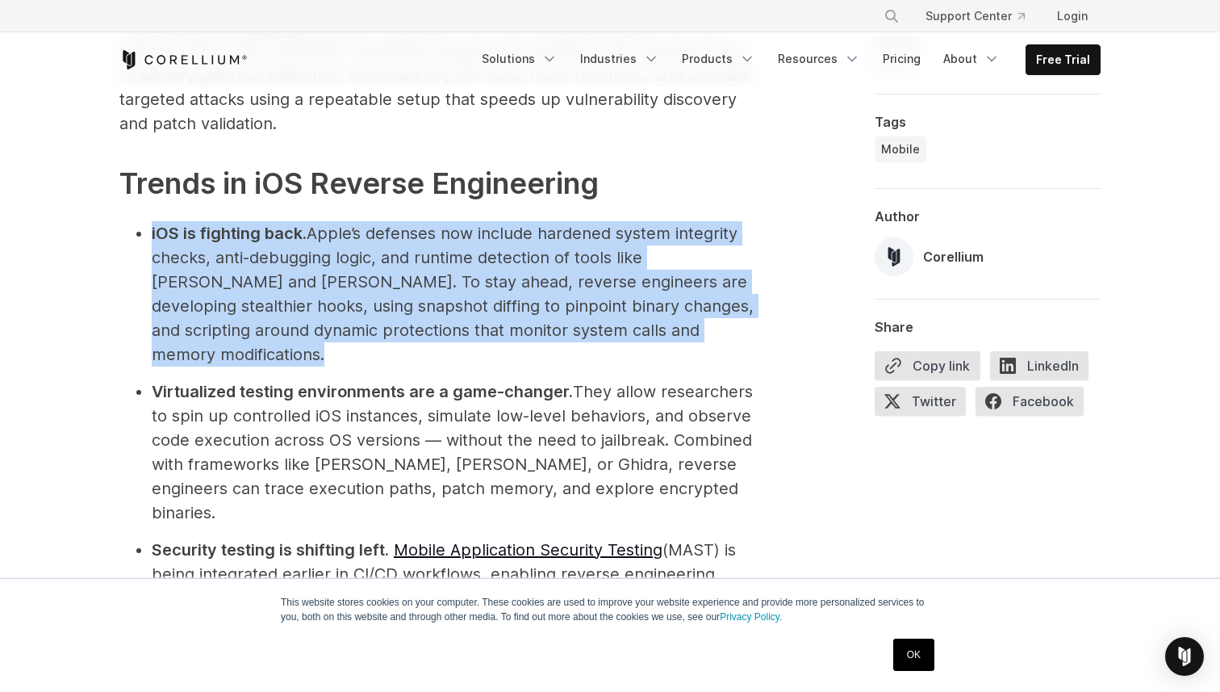
click at [401, 221] on li "iOS is fighting back. Apple’s defenses now include hardened system integrity ch…" at bounding box center [458, 293] width 613 height 145
click at [443, 221] on li "iOS is fighting back. Apple’s defenses now include hardened system integrity ch…" at bounding box center [458, 293] width 613 height 145
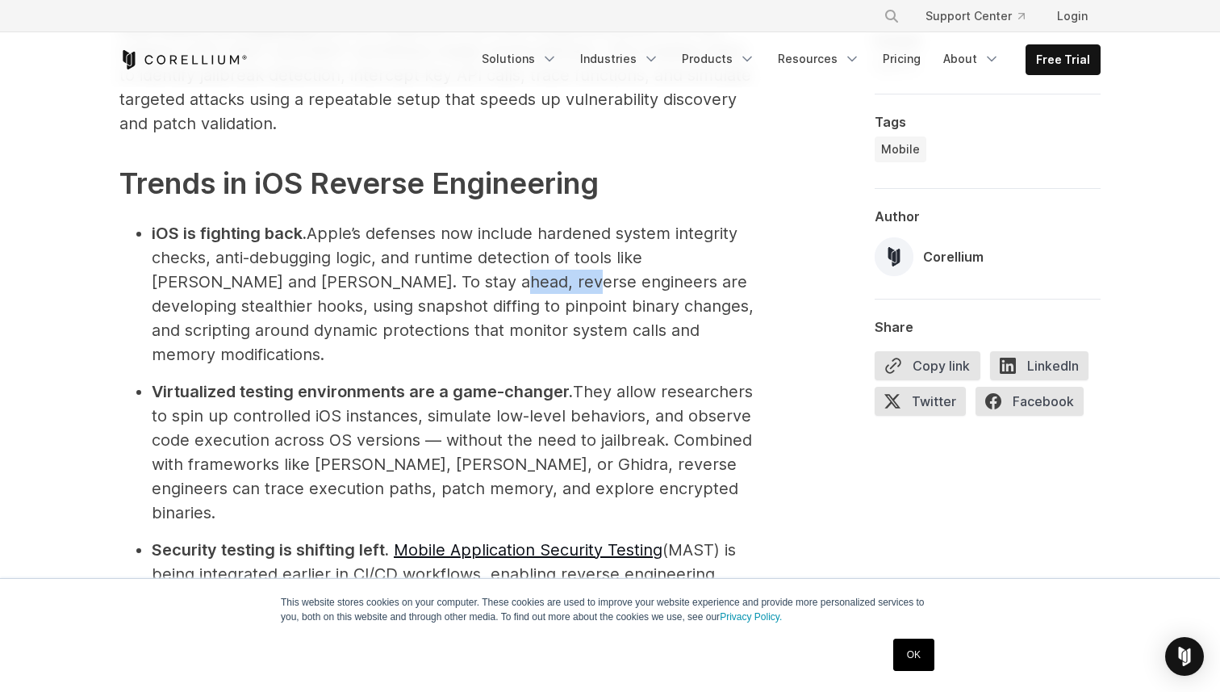
click at [443, 221] on li "iOS is fighting back. Apple’s defenses now include hardened system integrity ch…" at bounding box center [458, 293] width 613 height 145
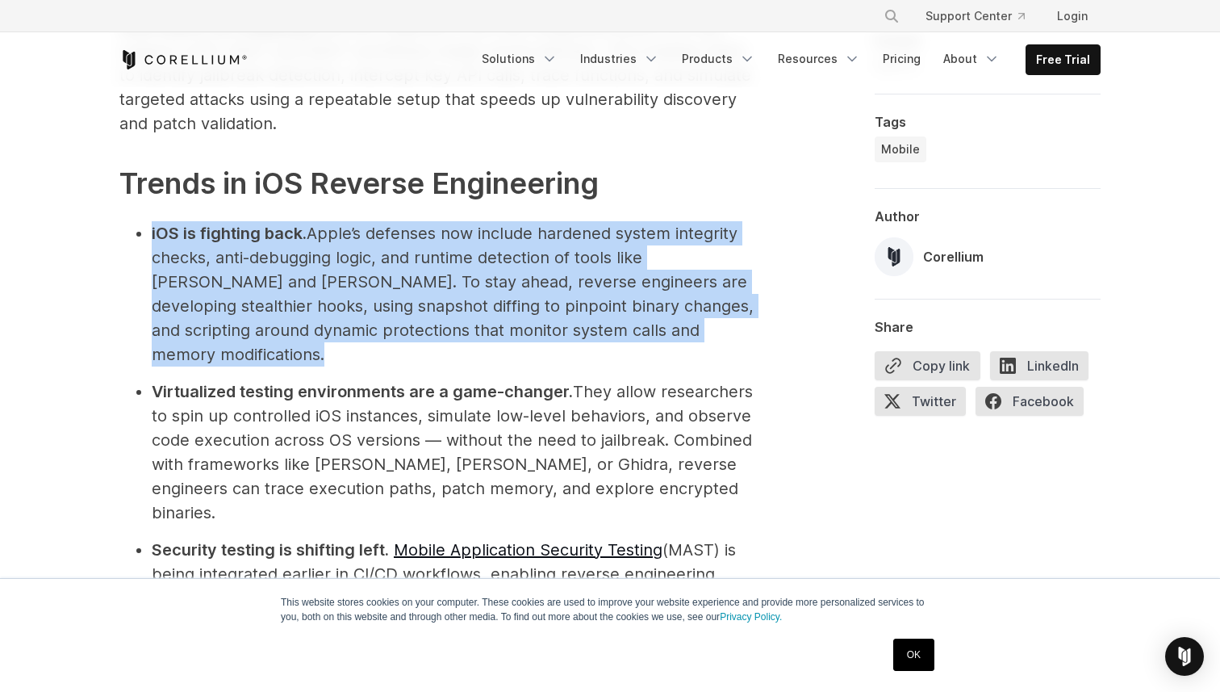
click at [443, 221] on li "iOS is fighting back. Apple’s defenses now include hardened system integrity ch…" at bounding box center [458, 293] width 613 height 145
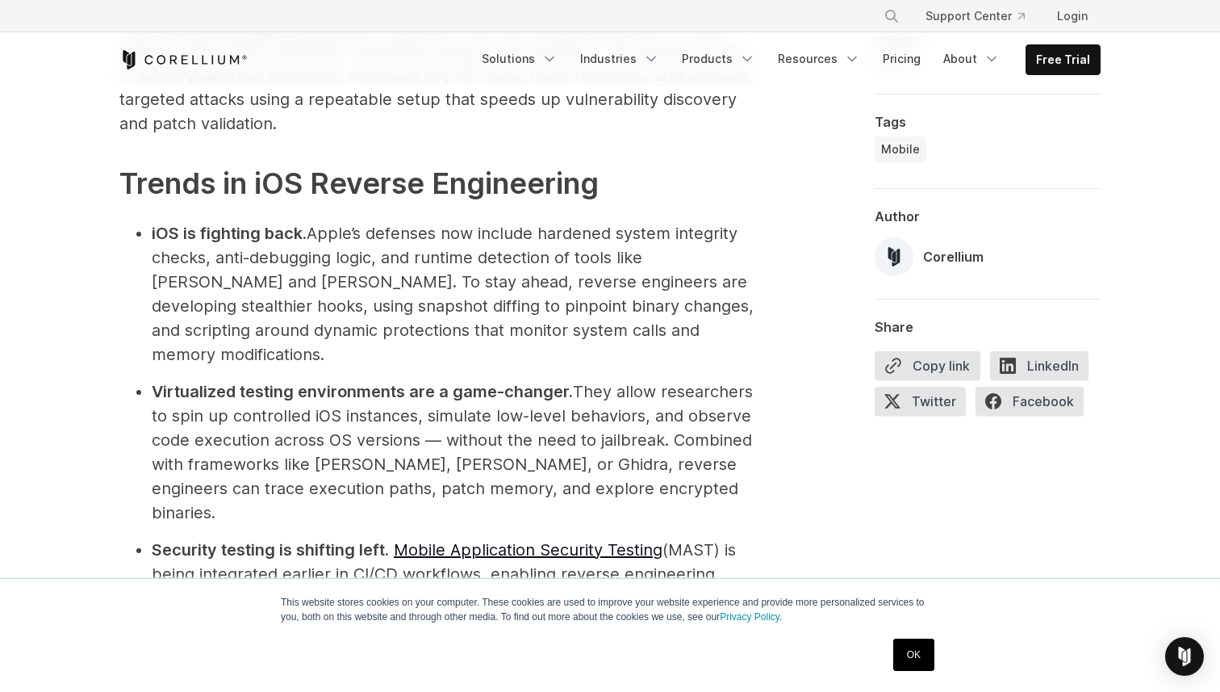
click at [433, 379] on li "Virtualized testing environments are a game-changer. They allow researchers to …" at bounding box center [458, 451] width 613 height 145
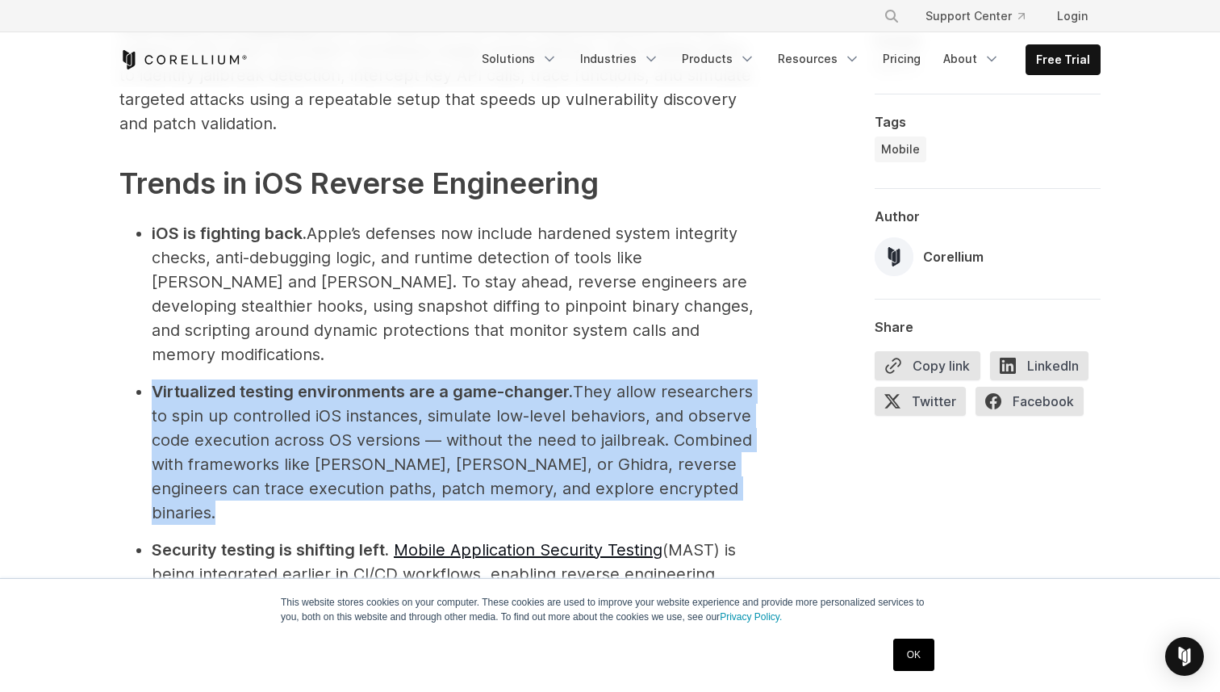
click at [433, 379] on li "Virtualized testing environments are a game-changer. They allow researchers to …" at bounding box center [458, 451] width 613 height 145
click at [393, 379] on li "Virtualized testing environments are a game-changer. They allow researchers to …" at bounding box center [458, 451] width 613 height 145
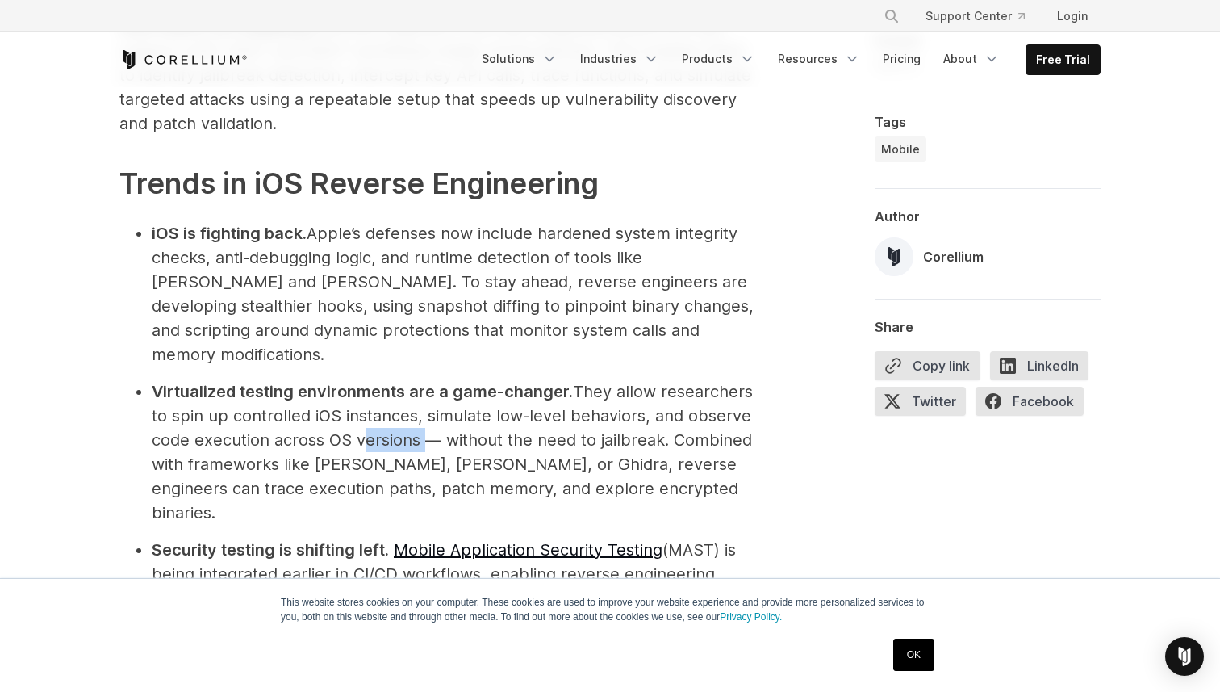
click at [393, 379] on li "Virtualized testing environments are a game-changer. They allow researchers to …" at bounding box center [458, 451] width 613 height 145
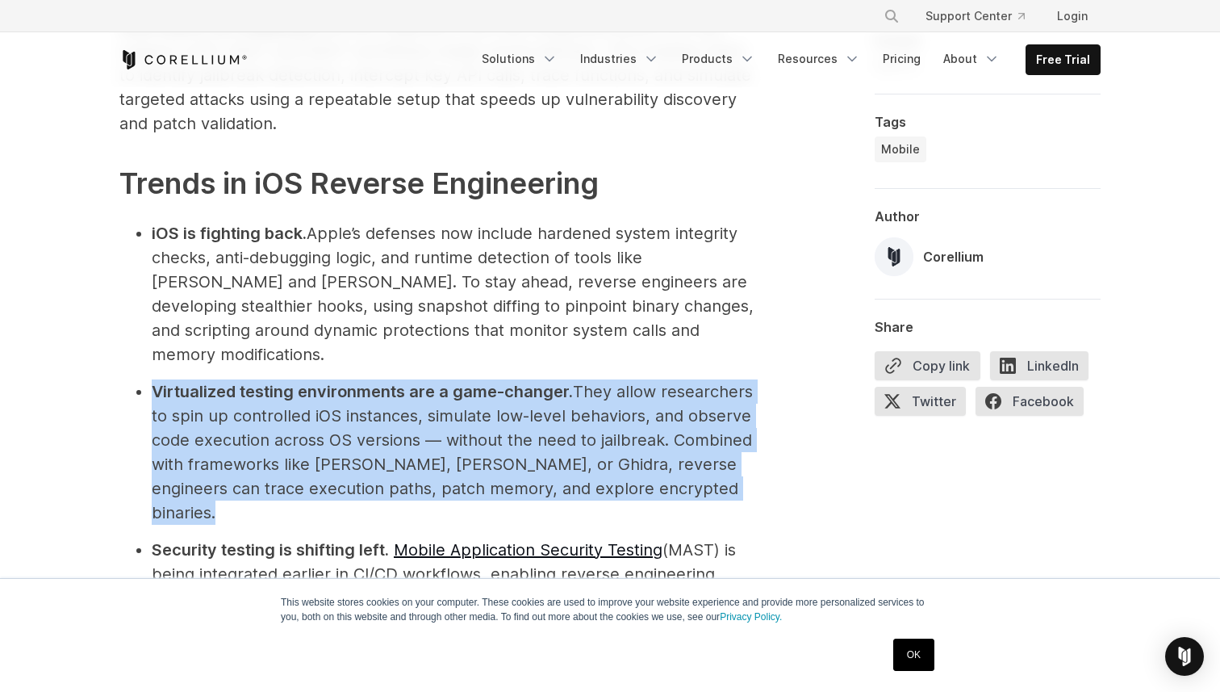
click at [393, 379] on li "Virtualized testing environments are a game-changer. They allow researchers to …" at bounding box center [458, 451] width 613 height 145
click at [426, 379] on li "Virtualized testing environments are a game-changer. They allow researchers to …" at bounding box center [458, 451] width 613 height 145
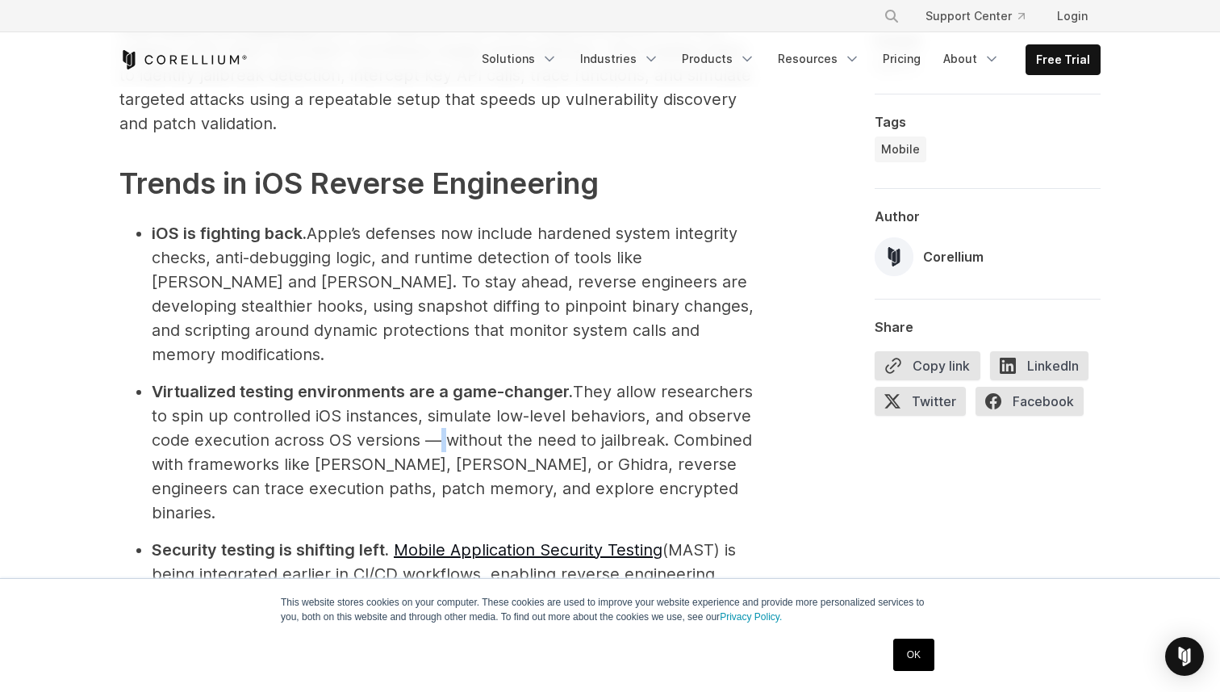
click at [426, 379] on li "Virtualized testing environments are a game-changer. They allow researchers to …" at bounding box center [458, 451] width 613 height 145
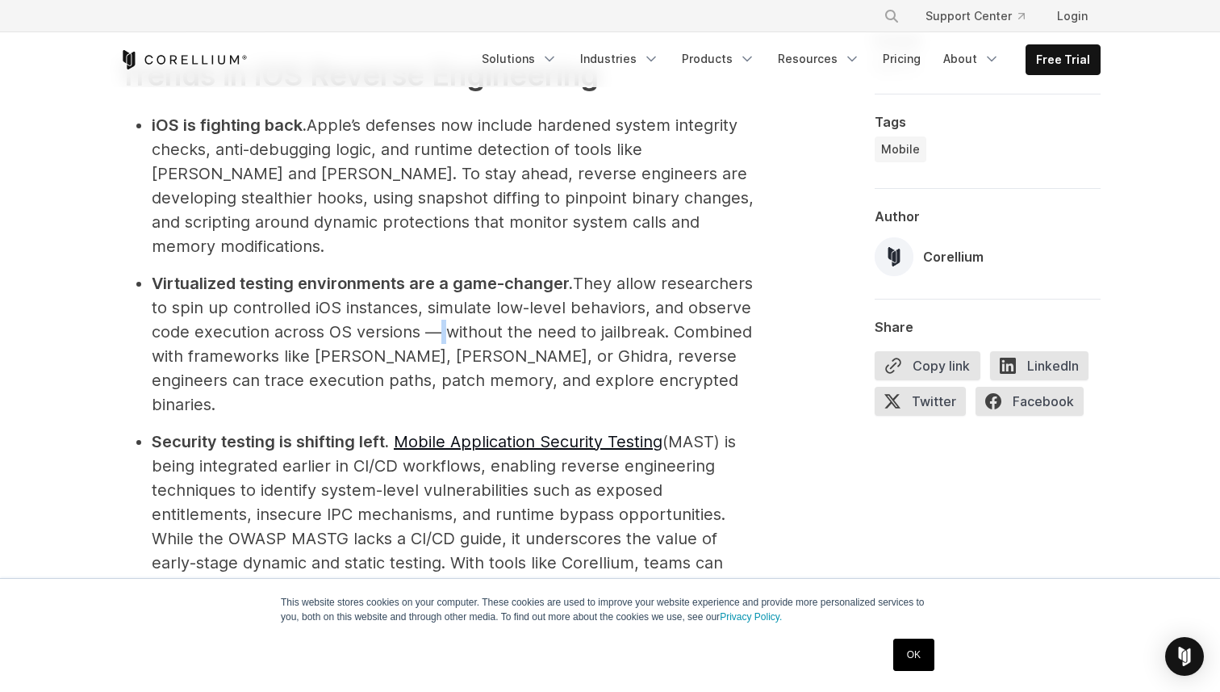
scroll to position [4860, 0]
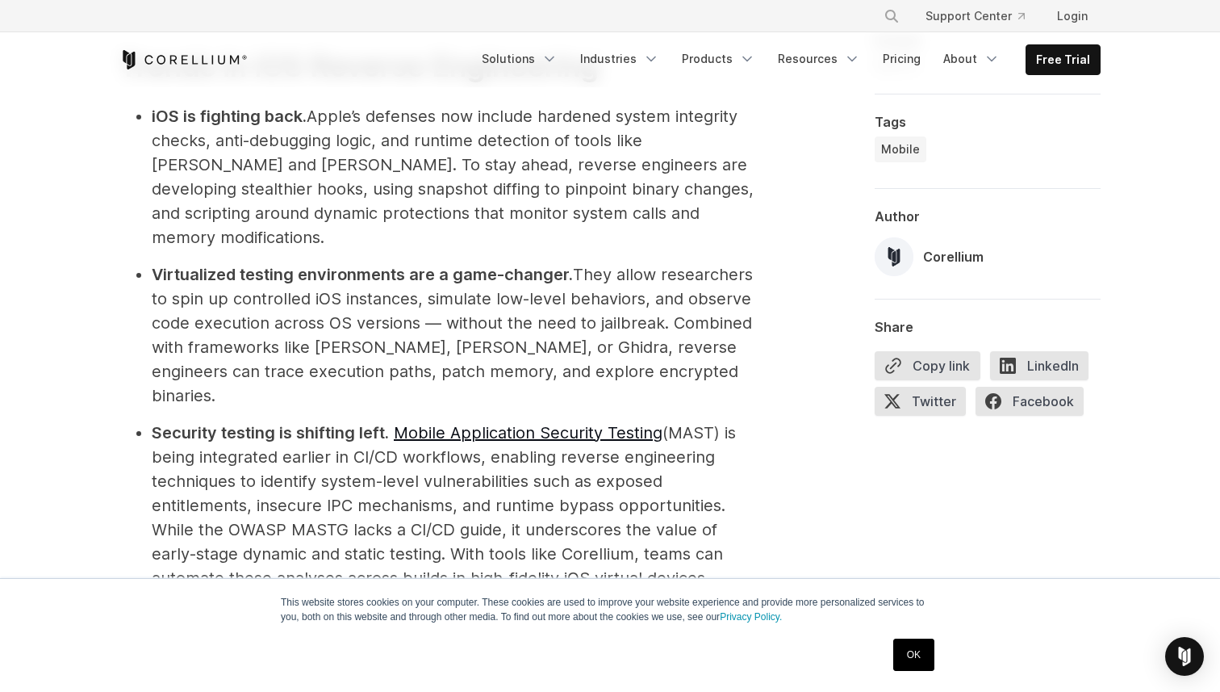
click at [426, 421] on li "Security testing is shifting left. Mobile Application Security Testing (MAST) i…" at bounding box center [458, 506] width 613 height 170
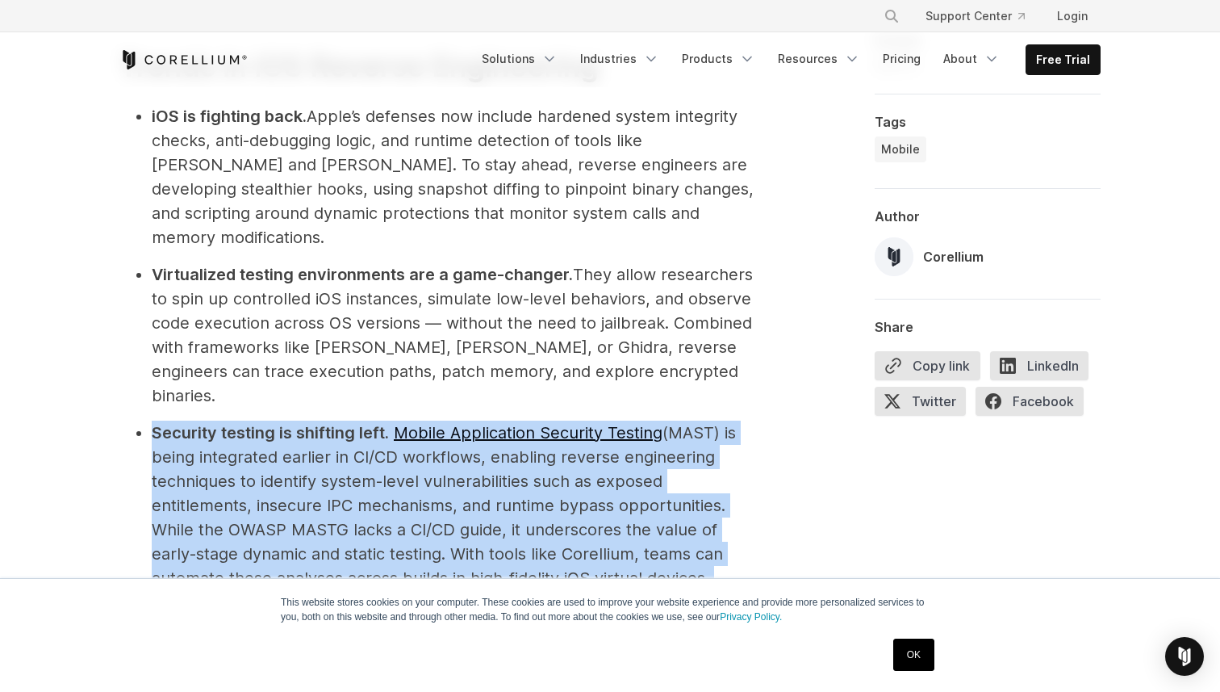
click at [426, 421] on li "Security testing is shifting left. Mobile Application Security Testing (MAST) i…" at bounding box center [458, 506] width 613 height 170
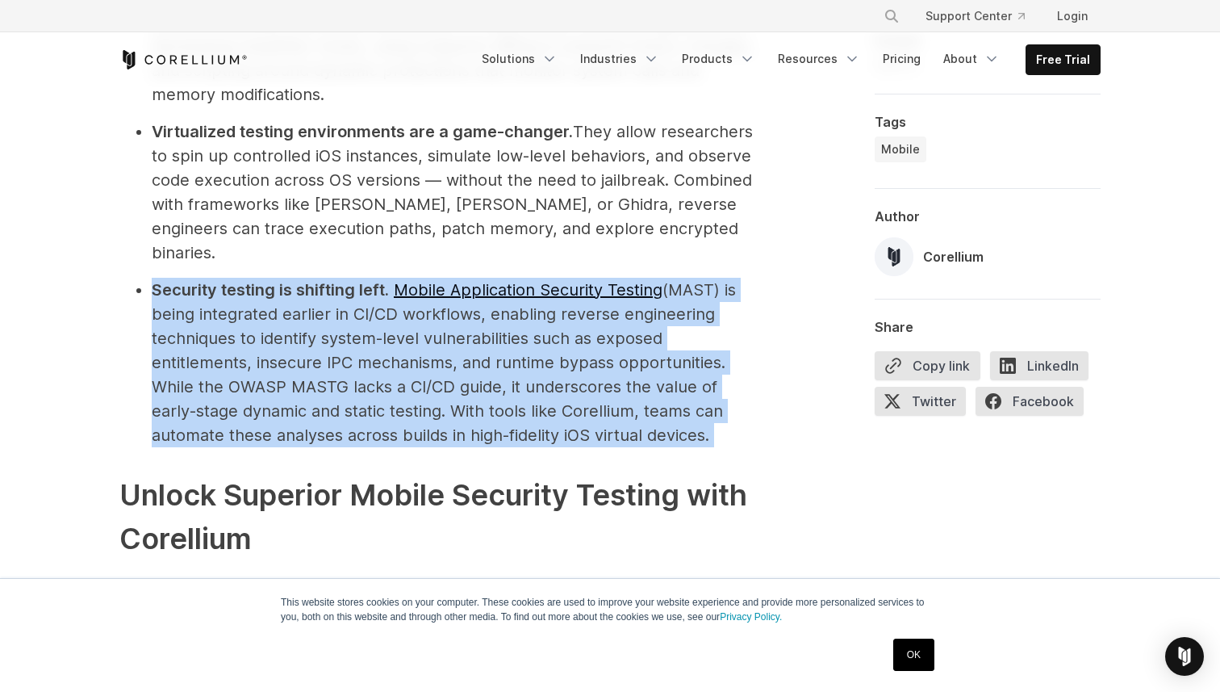
scroll to position [5180, 0]
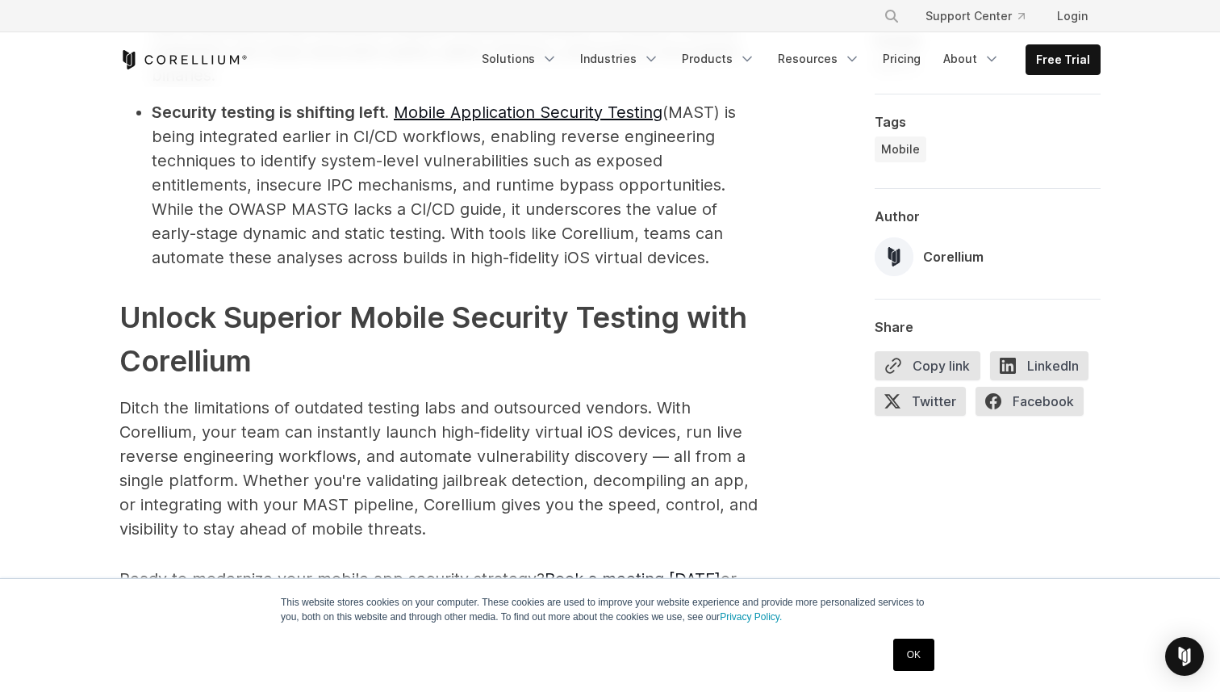
click at [412, 396] on p "Ditch the limitations of outdated testing labs and outsourced vendors. With Cor…" at bounding box center [442, 468] width 646 height 145
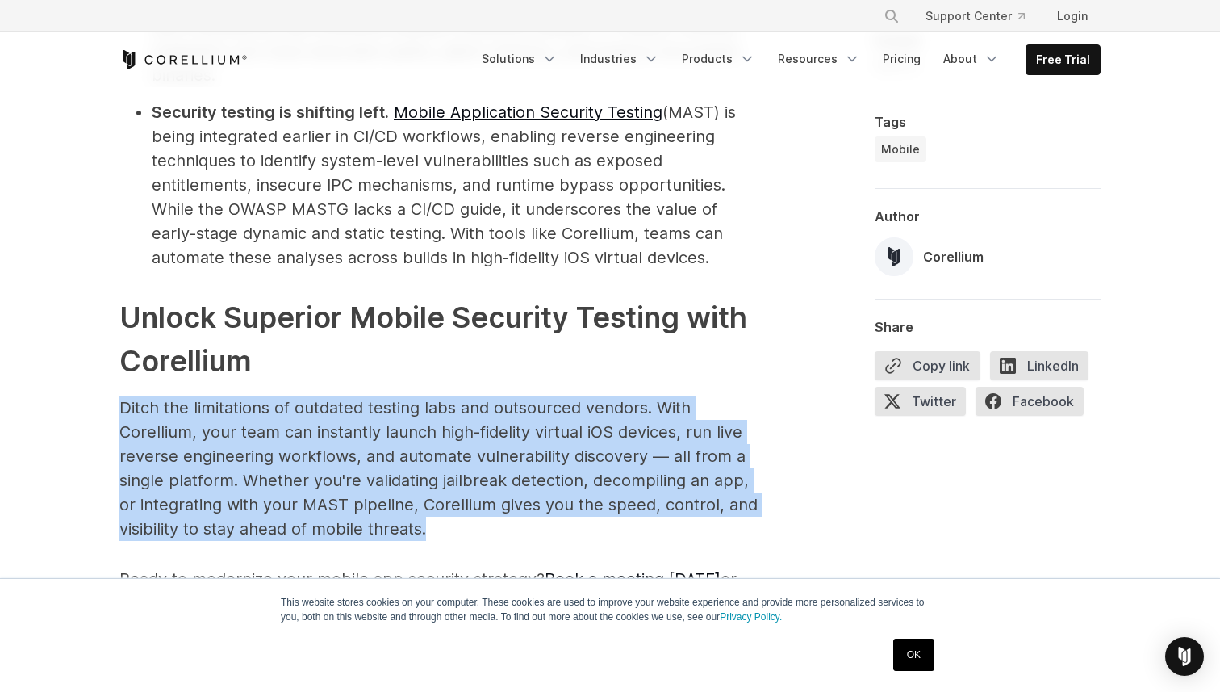
click at [412, 396] on p "Ditch the limitations of outdated testing labs and outsourced vendors. With Cor…" at bounding box center [442, 468] width 646 height 145
click at [427, 396] on p "Ditch the limitations of outdated testing labs and outsourced vendors. With Cor…" at bounding box center [442, 468] width 646 height 145
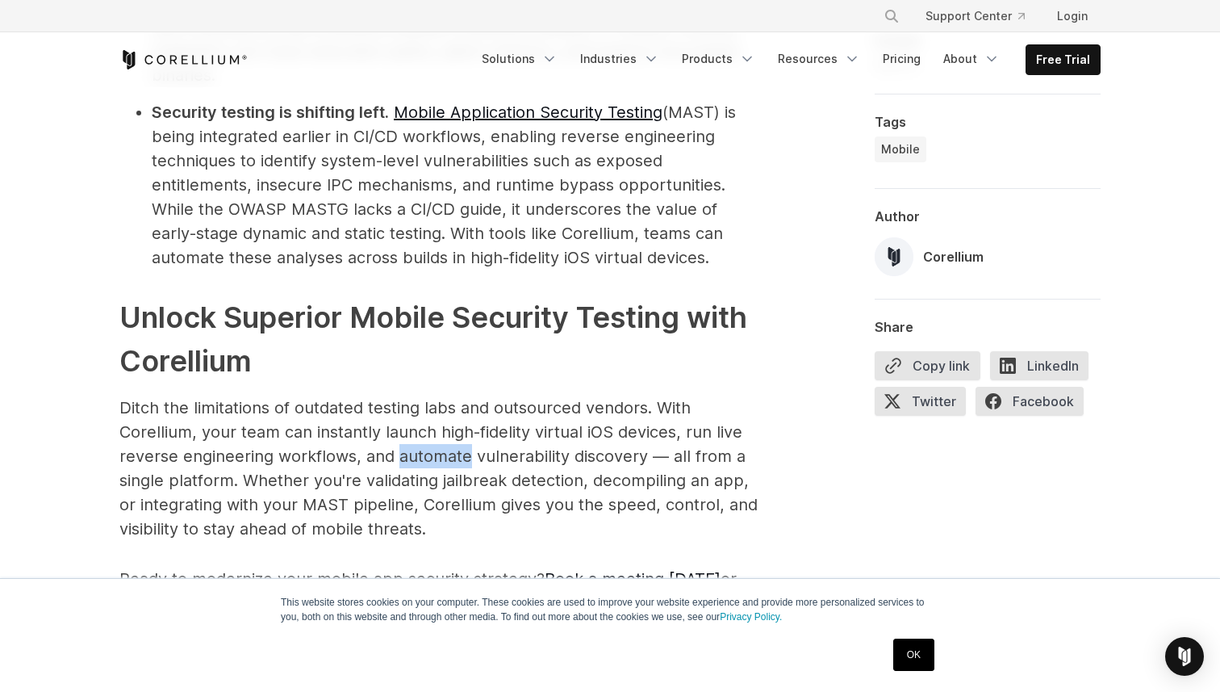
click at [427, 396] on p "Ditch the limitations of outdated testing labs and outsourced vendors. With Cor…" at bounding box center [442, 468] width 646 height 145
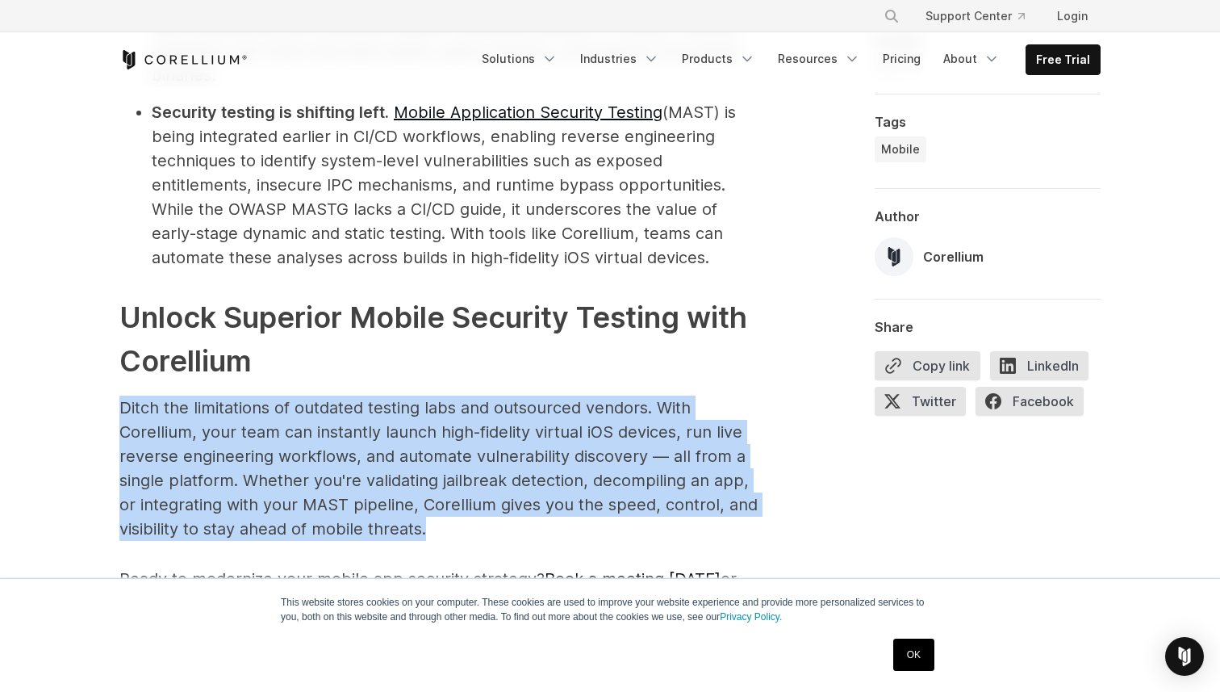
click at [427, 396] on p "Ditch the limitations of outdated testing labs and outsourced vendors. With Cor…" at bounding box center [442, 468] width 646 height 145
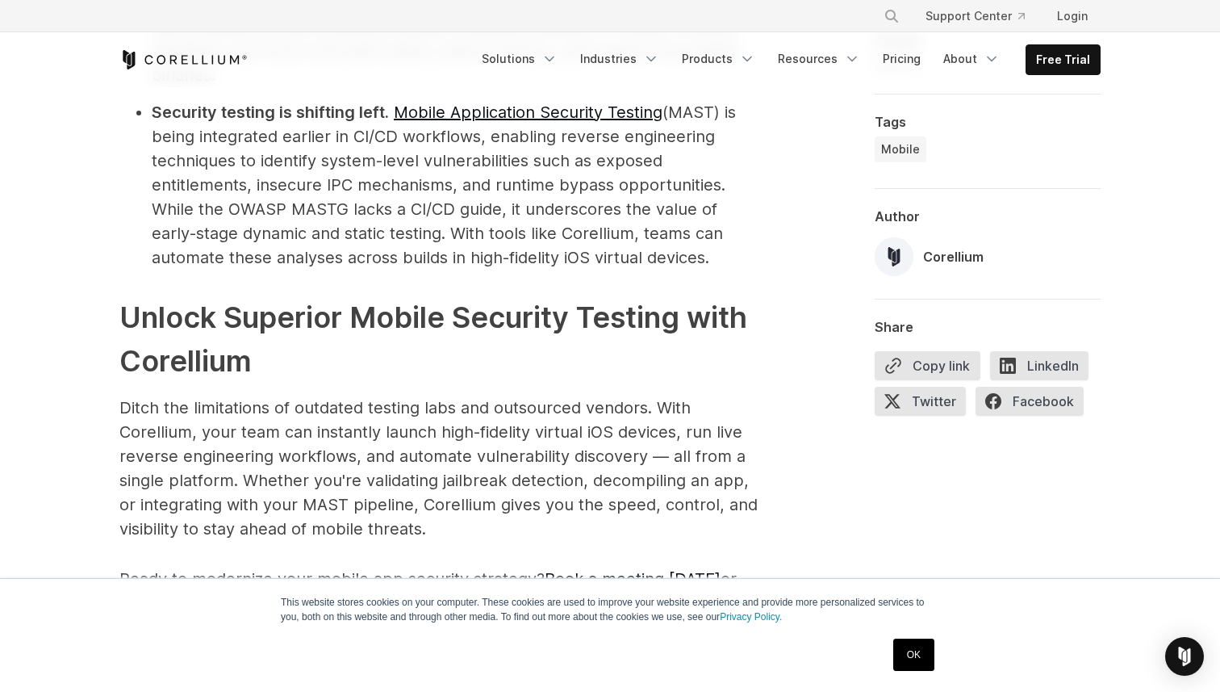
click at [416, 569] on span "Ready to modernize your mobile app security strategy? Book a meeting [DATE] or …" at bounding box center [440, 603] width 643 height 68
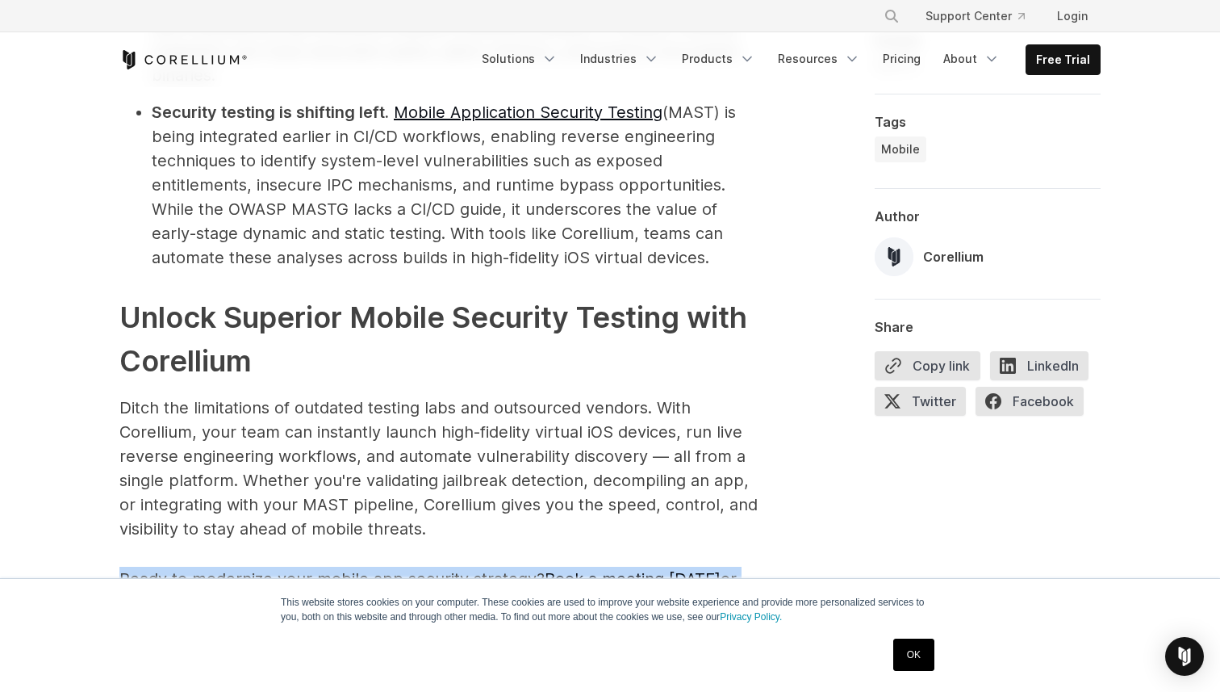
click at [416, 569] on span "Ready to modernize your mobile app security strategy? Book a meeting [DATE] or …" at bounding box center [440, 603] width 643 height 68
click at [430, 569] on span "Ready to modernize your mobile app security strategy? Book a meeting [DATE] or …" at bounding box center [440, 603] width 643 height 68
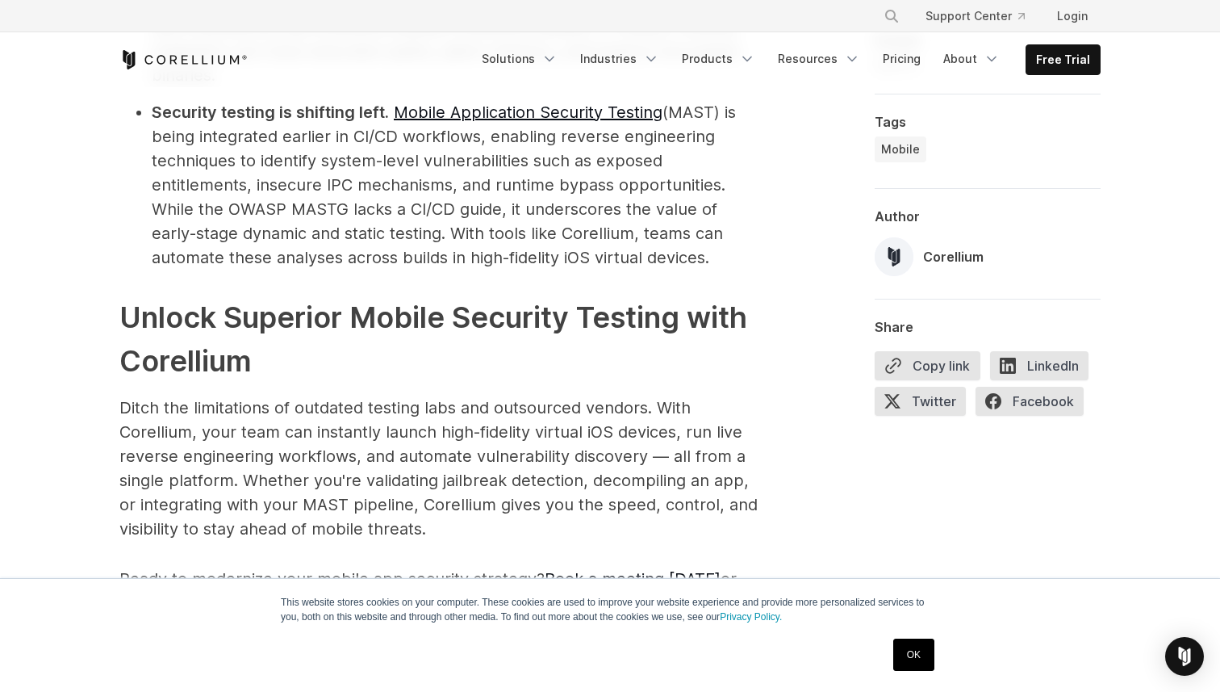
click at [430, 569] on span "Ready to modernize your mobile app security strategy? Book a meeting [DATE] or …" at bounding box center [440, 603] width 643 height 68
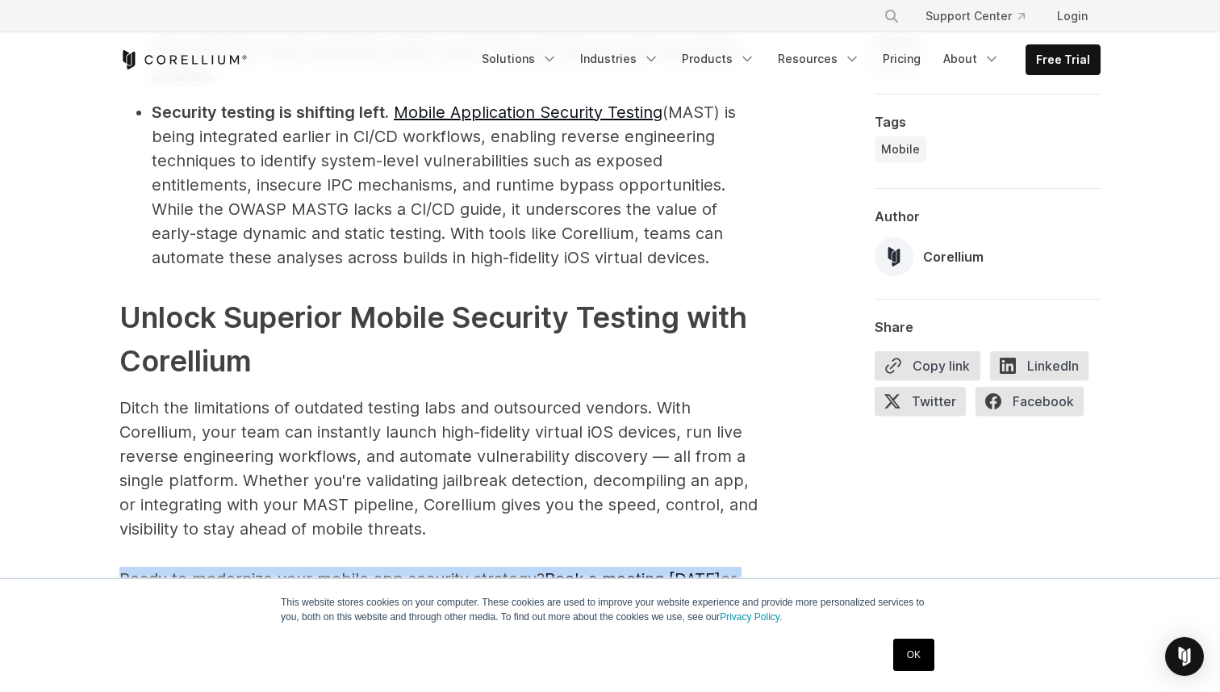
click at [430, 569] on span "Ready to modernize your mobile app security strategy? Book a meeting [DATE] or …" at bounding box center [440, 603] width 643 height 68
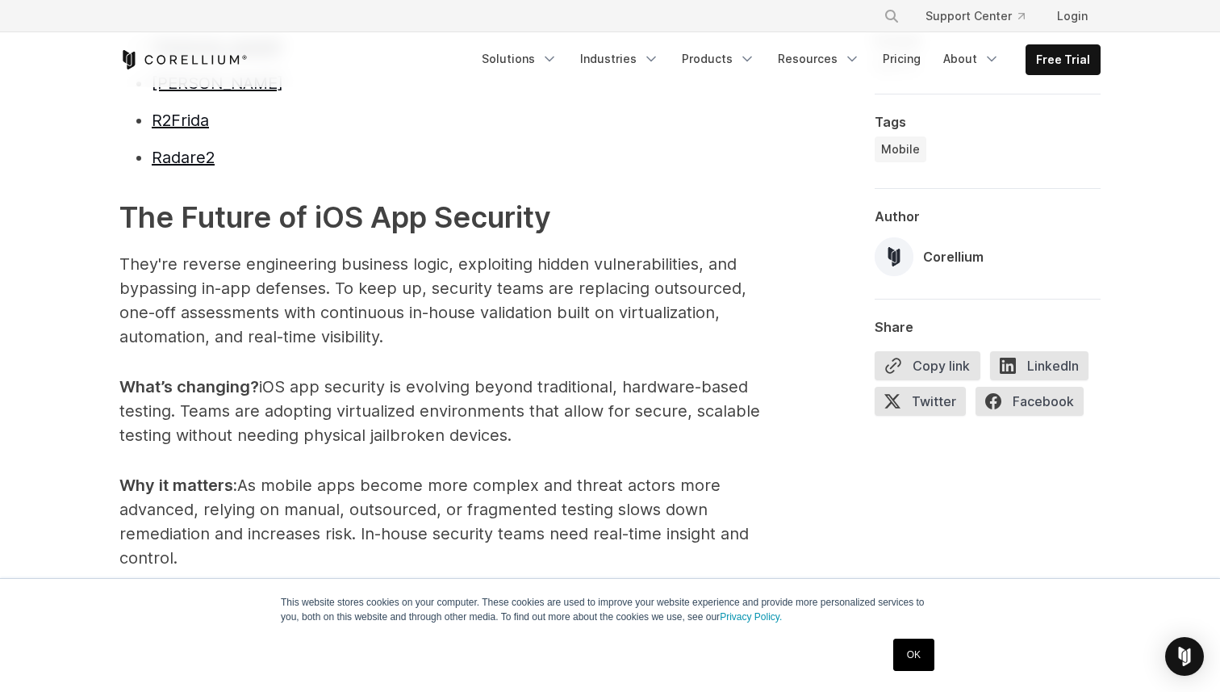
scroll to position [4058, 0]
